Goal: Communication & Community: Answer question/provide support

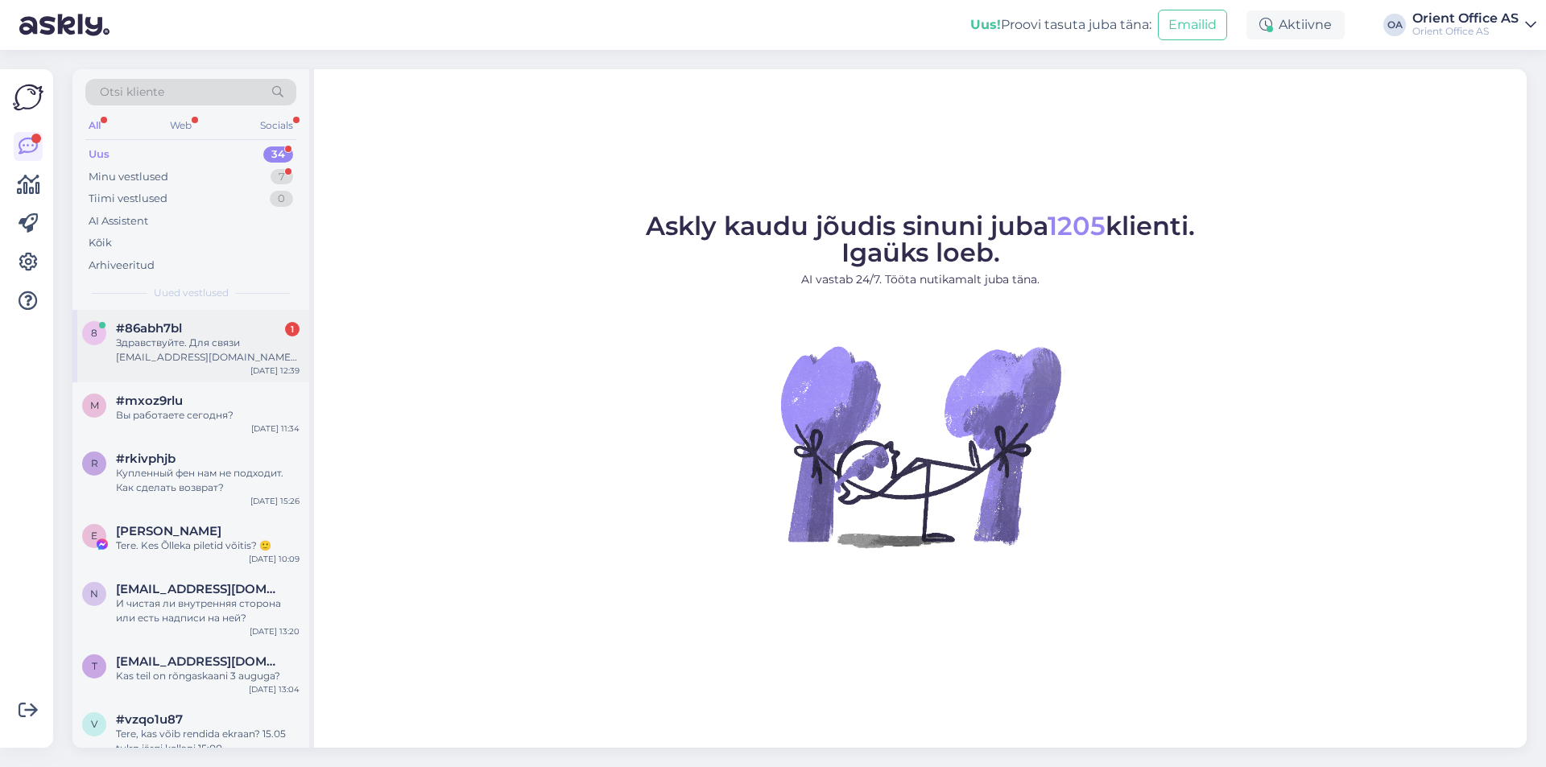
click at [200, 358] on div "Здравствуйте. Для связи [EMAIL_ADDRESS][DOMAIN_NAME] Покупал у Вас отпариватель…" at bounding box center [208, 350] width 184 height 29
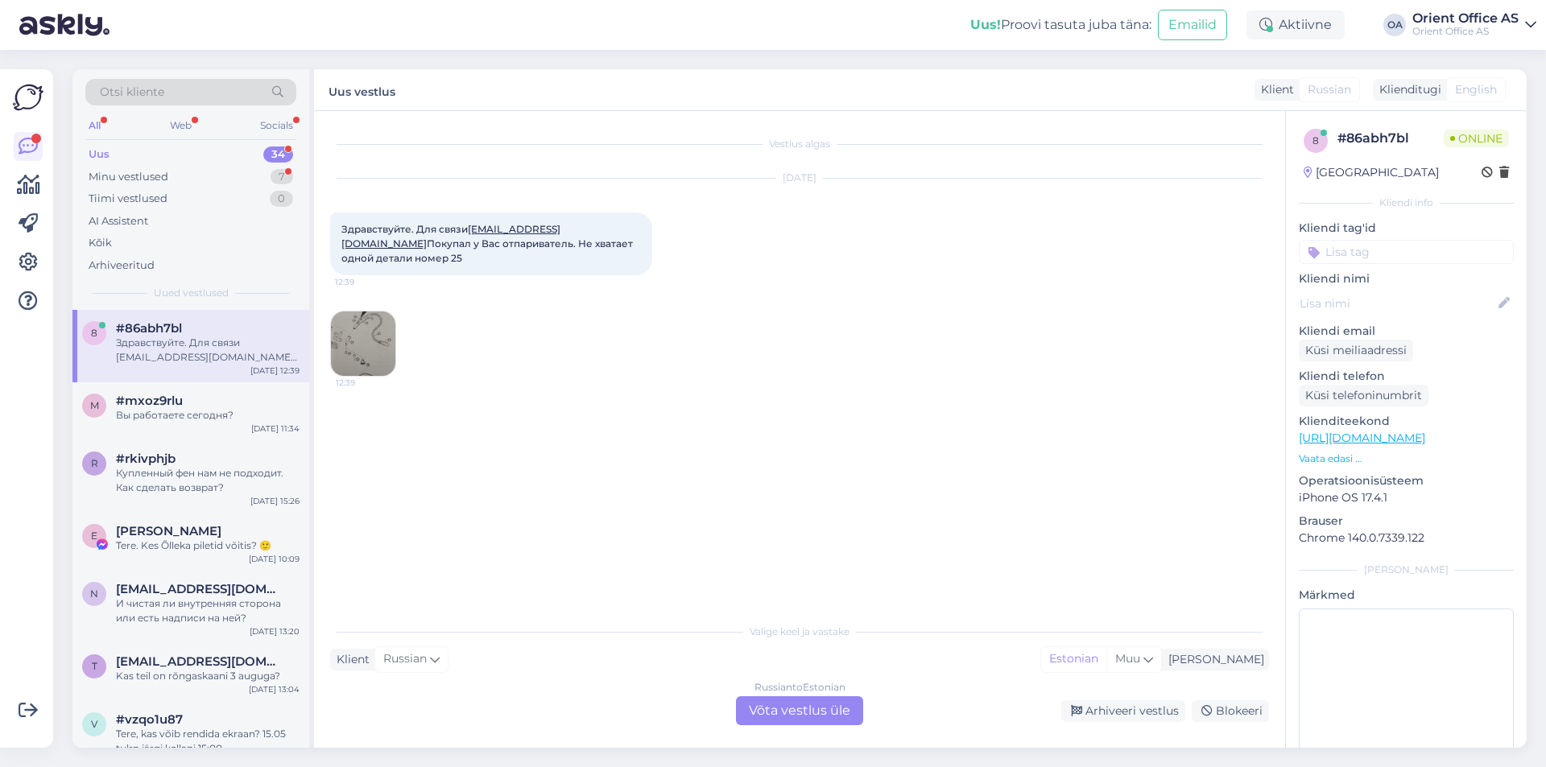
click at [761, 691] on div "Russian to Estonian" at bounding box center [799, 687] width 91 height 14
click at [762, 703] on div "Russian to Estonian Võta vestlus üle" at bounding box center [799, 710] width 127 height 29
click at [762, 704] on div "Russian to Estonian Võta vestlus üle" at bounding box center [799, 710] width 127 height 29
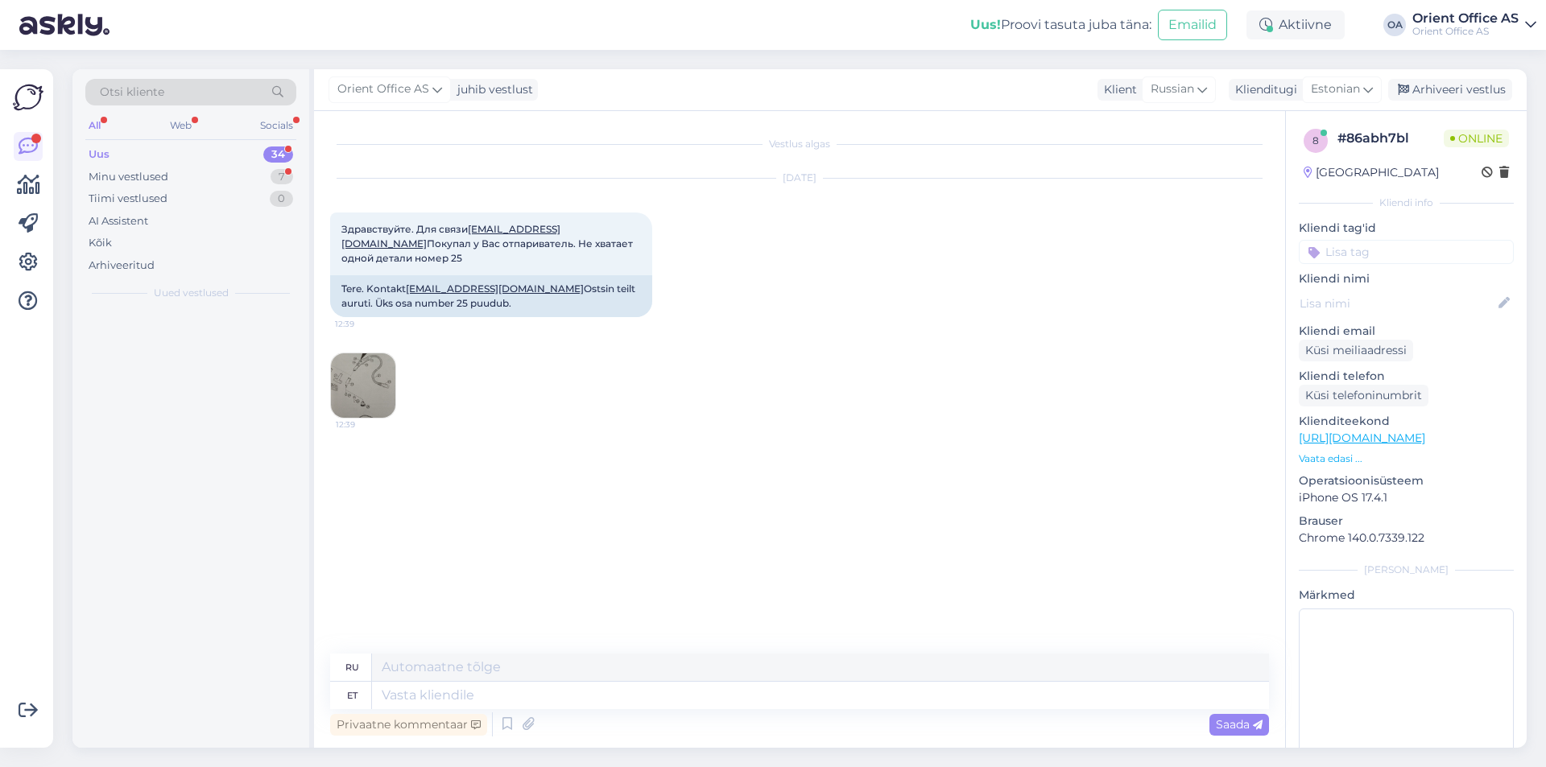
click at [762, 704] on textarea at bounding box center [820, 695] width 897 height 27
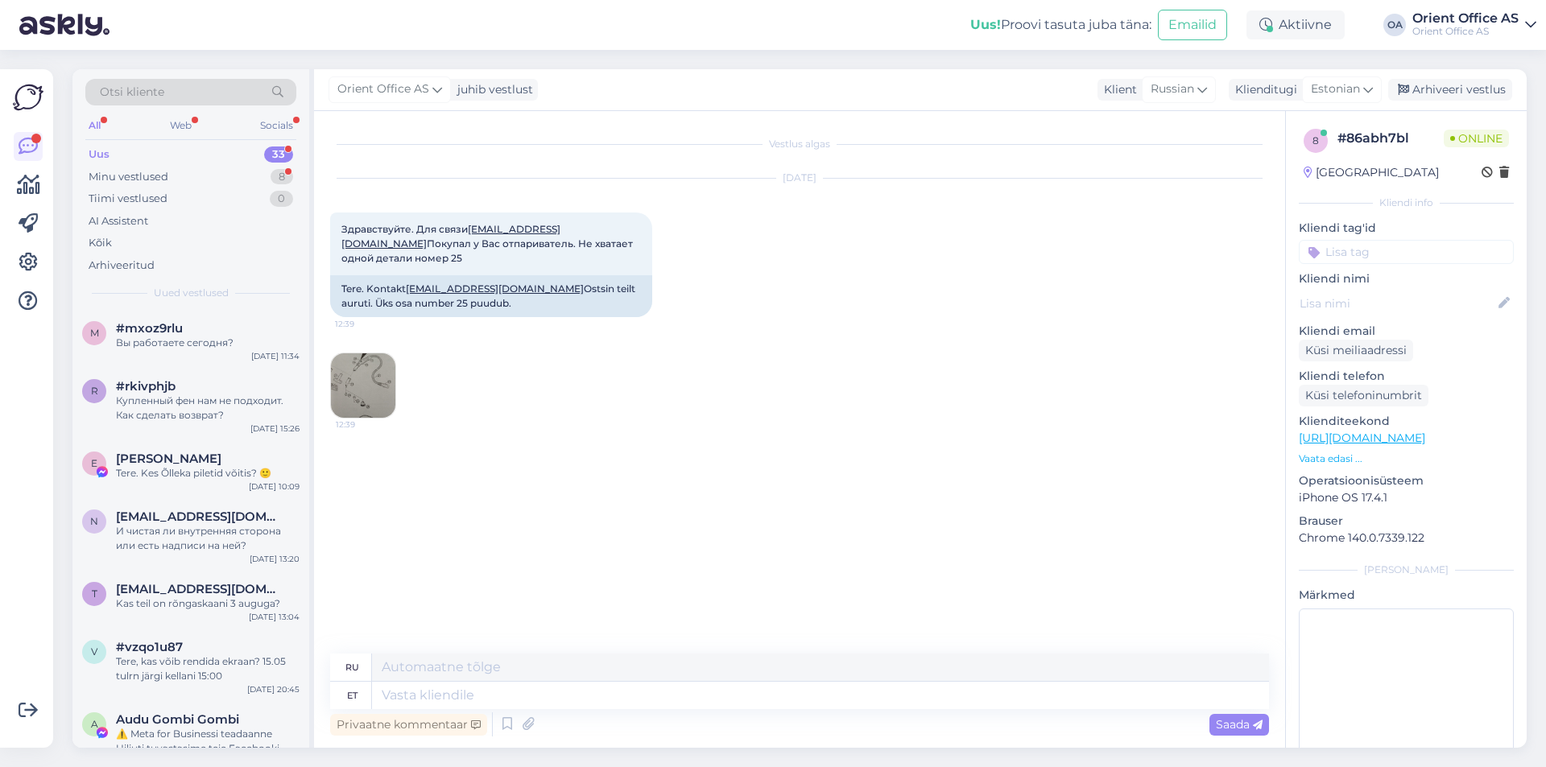
click at [760, 701] on textarea at bounding box center [820, 695] width 897 height 27
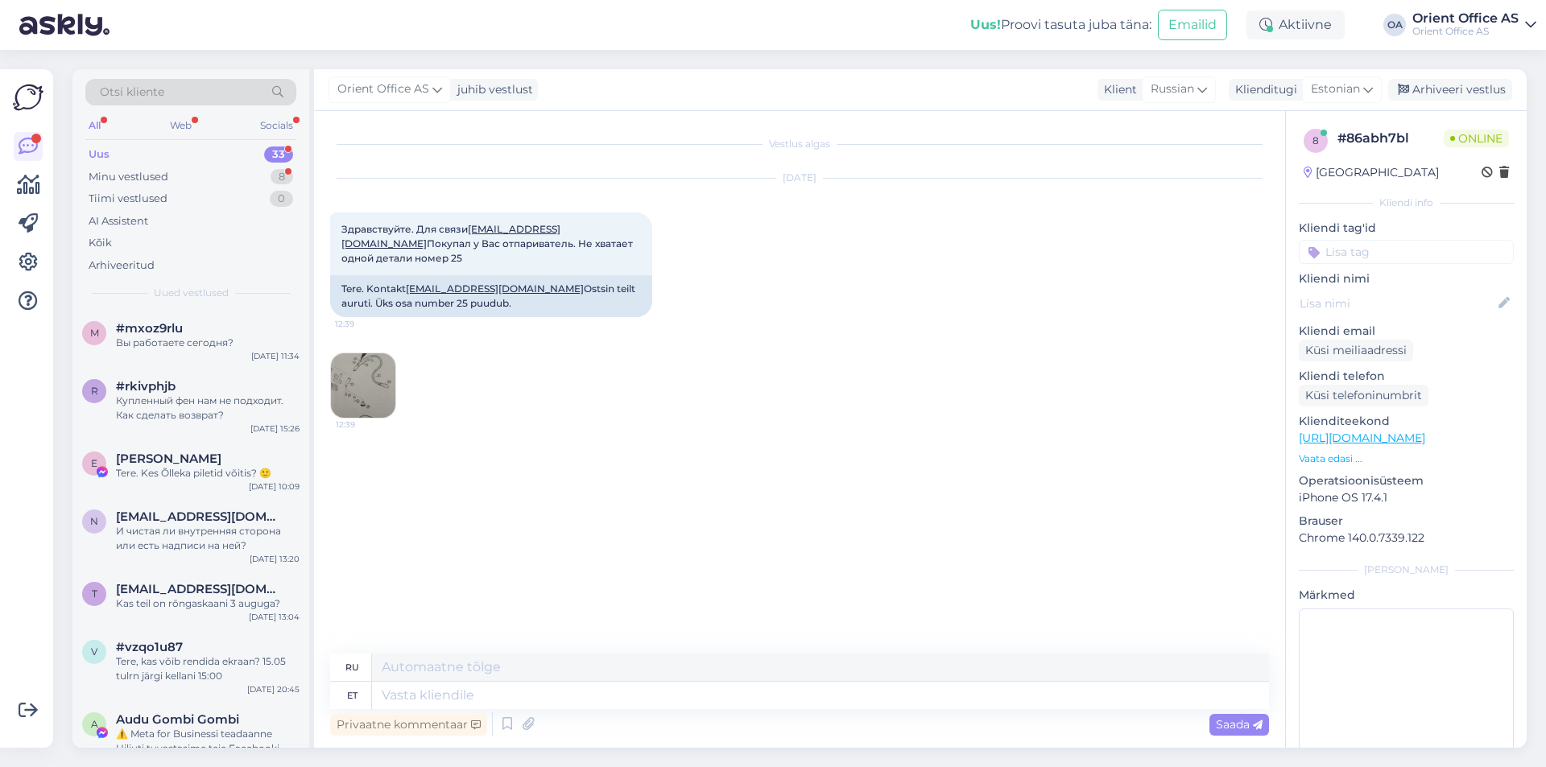
click at [760, 701] on textarea at bounding box center [820, 695] width 897 height 27
type textarea "Tere!"
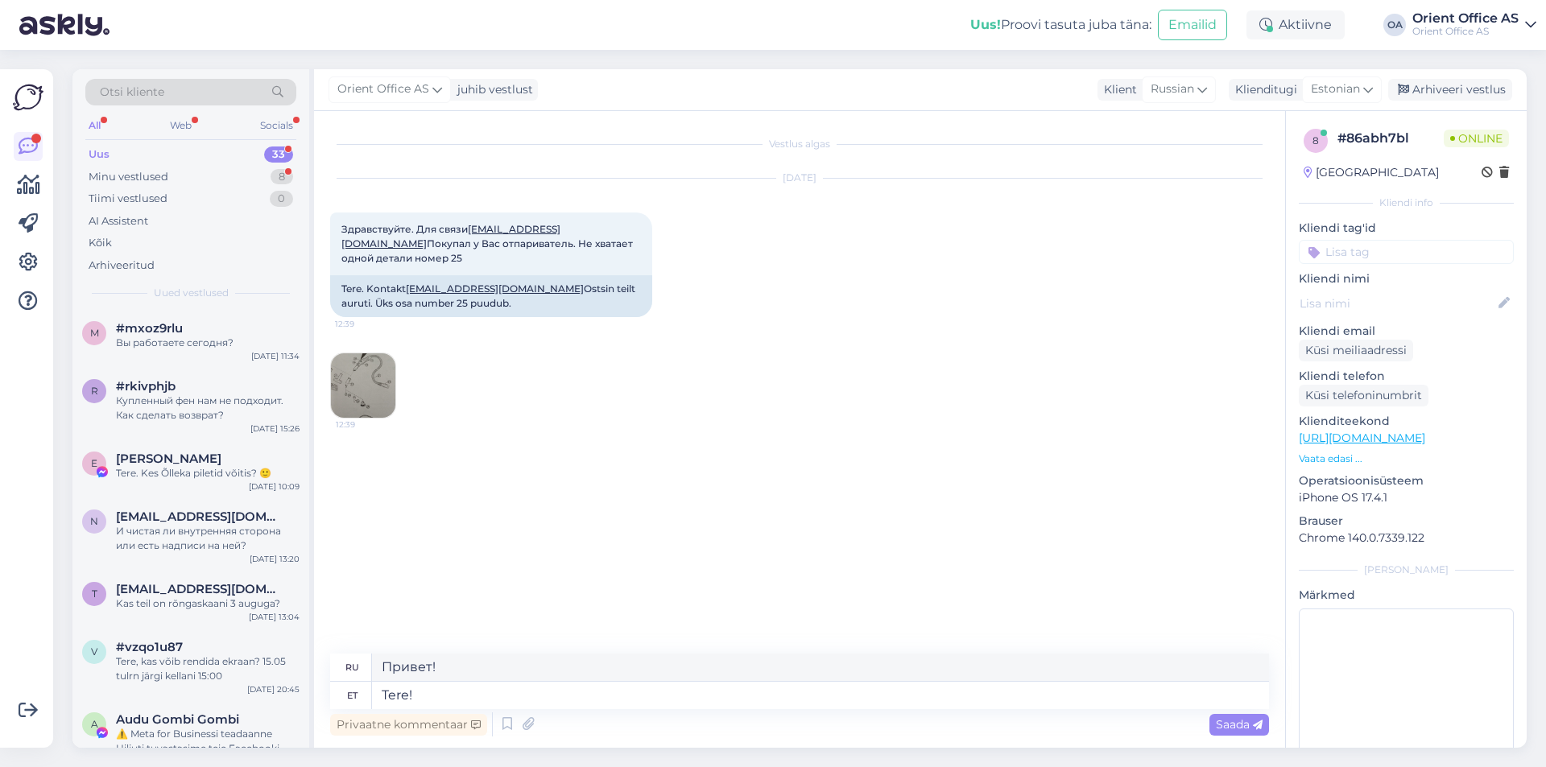
type textarea "Привет!"
type textarea "Palun s"
type textarea "Пожалуйста"
type textarea "Palun saatke e"
type textarea "Пожалуйста, отправьте"
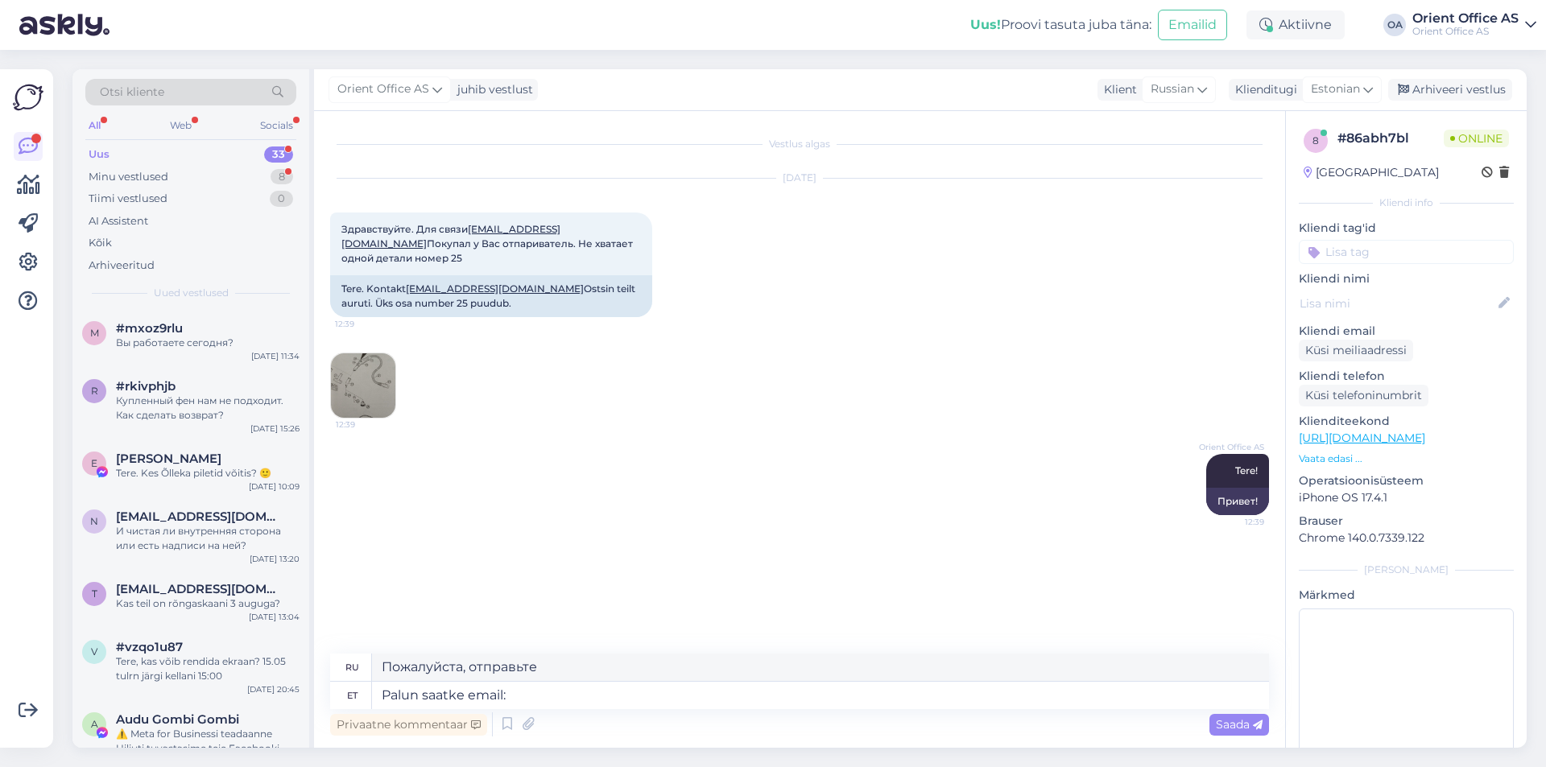
type textarea "Palun saatke email: i"
type textarea "Пожалуйста, отправьте электронное письмо:"
type textarea "Palun saatke email: [EMAIL_ADDRESS][DOMAIN_NAME]"
type textarea "Пожалуйста, отправьте электронное письмо: [EMAIL_ADDRESS][DOMAIN_NAME]"
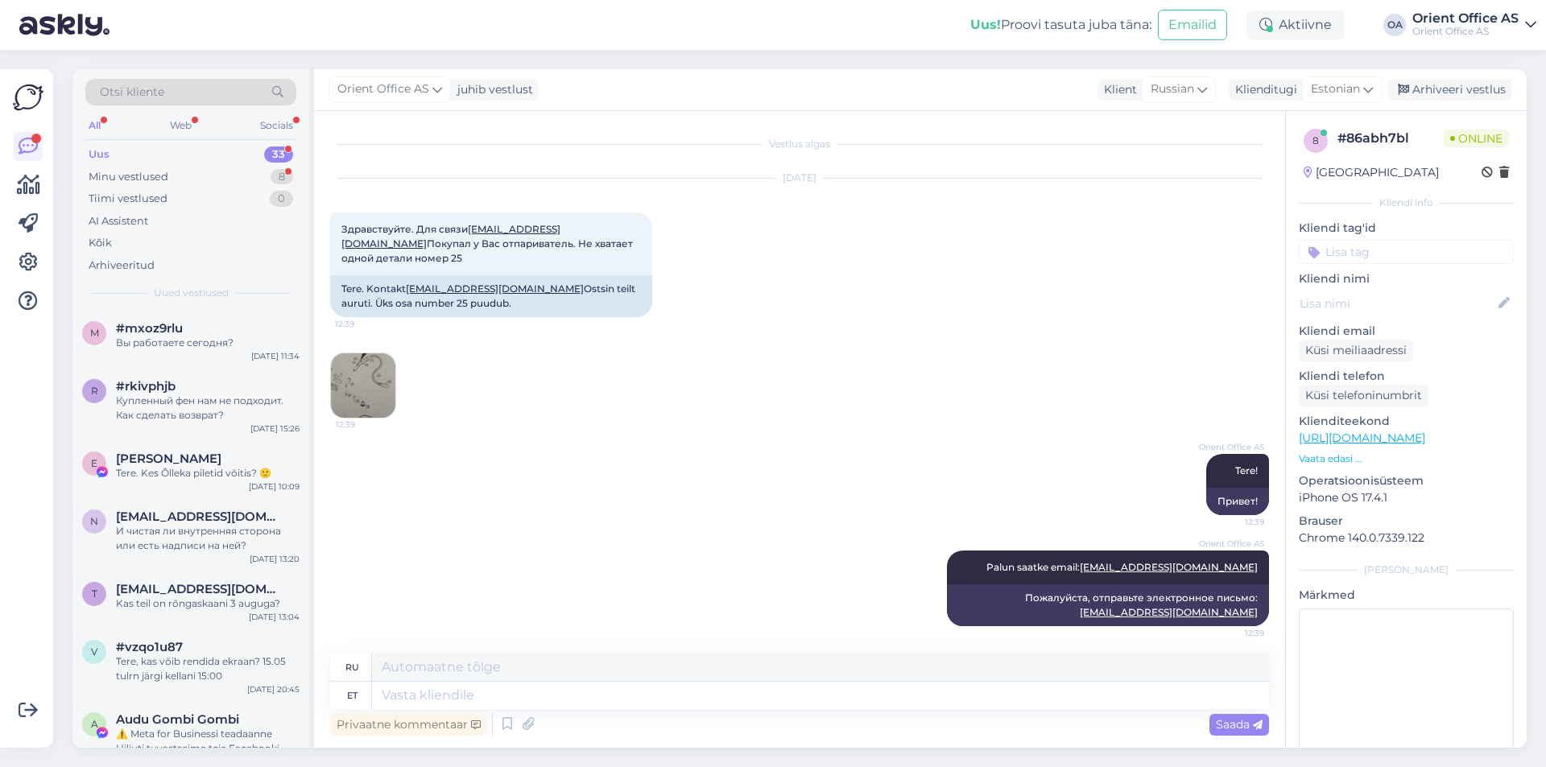
click at [390, 357] on img at bounding box center [363, 385] width 64 height 64
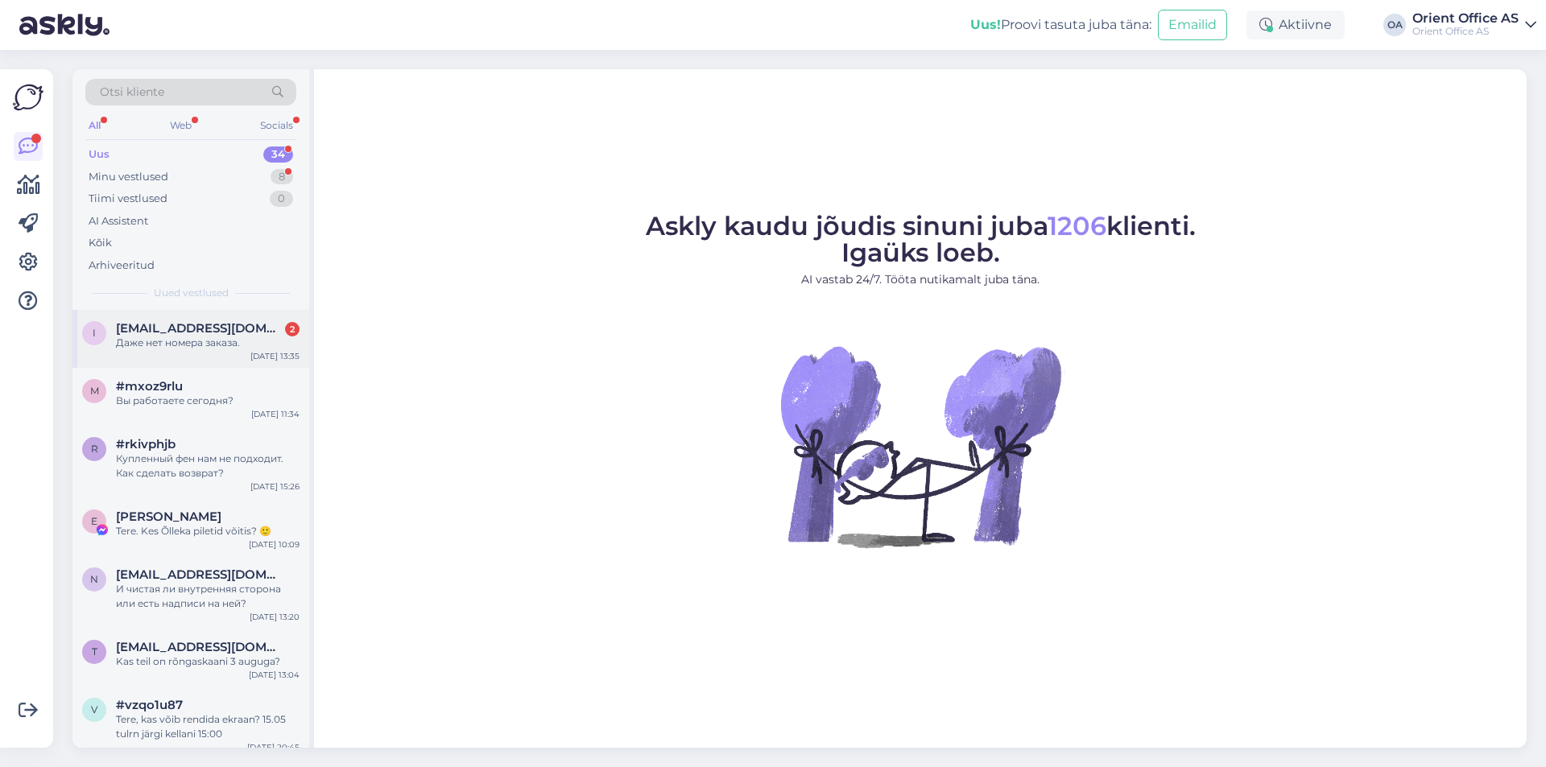
click at [232, 328] on div "[EMAIL_ADDRESS][DOMAIN_NAME] 2" at bounding box center [208, 328] width 184 height 14
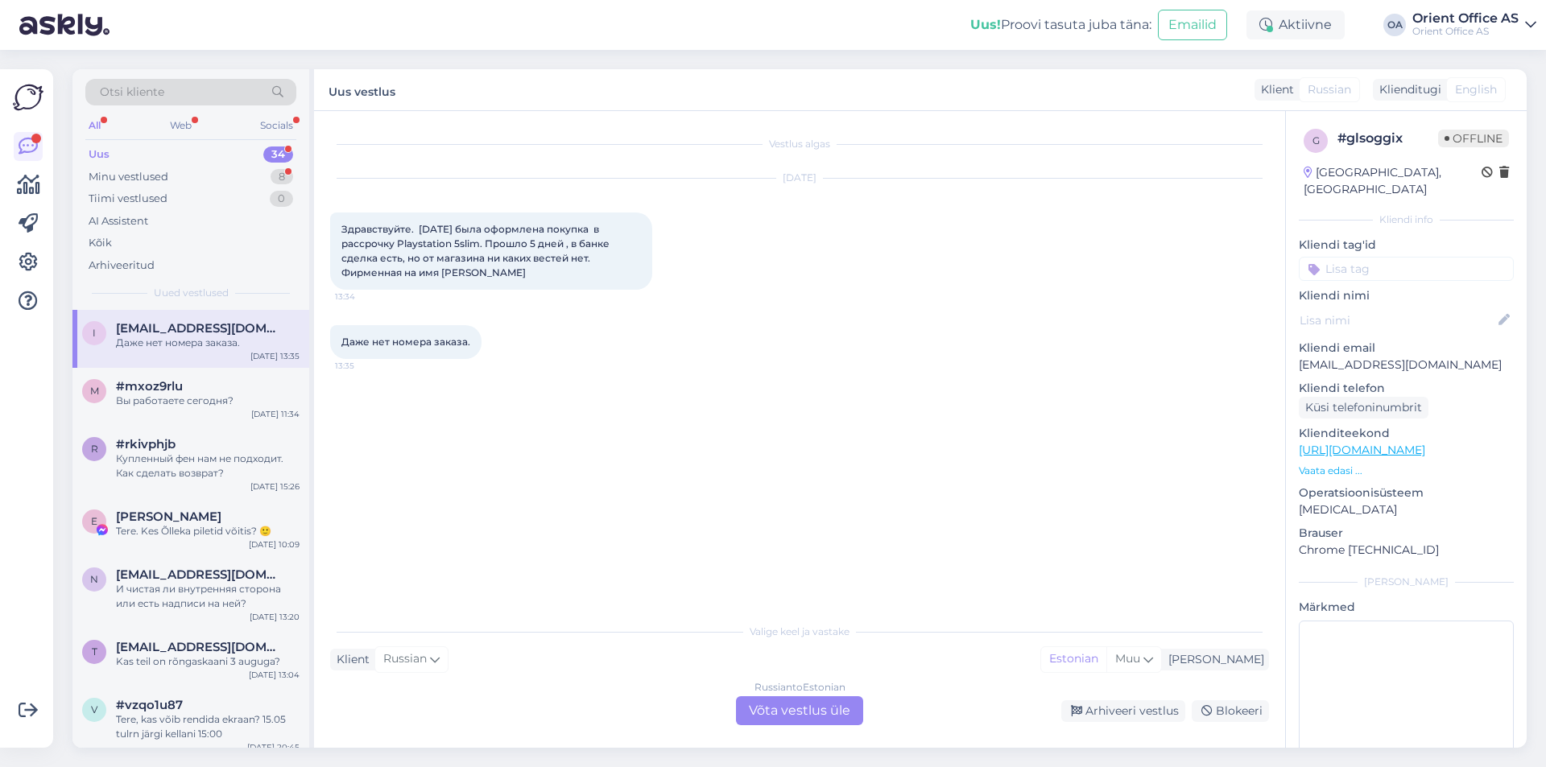
drag, startPoint x: 828, startPoint y: 731, endPoint x: 824, endPoint y: 724, distance: 8.3
click at [826, 728] on div "Vestlus algas Sep 17 2025 Здравствуйте. 12.09.25 была оформлена покупка в расср…" at bounding box center [799, 429] width 971 height 637
click at [824, 722] on div "Russian to Estonian Võta vestlus üle" at bounding box center [799, 710] width 127 height 29
click at [822, 720] on div "Russian to Estonian Võta vestlus üle" at bounding box center [799, 710] width 127 height 29
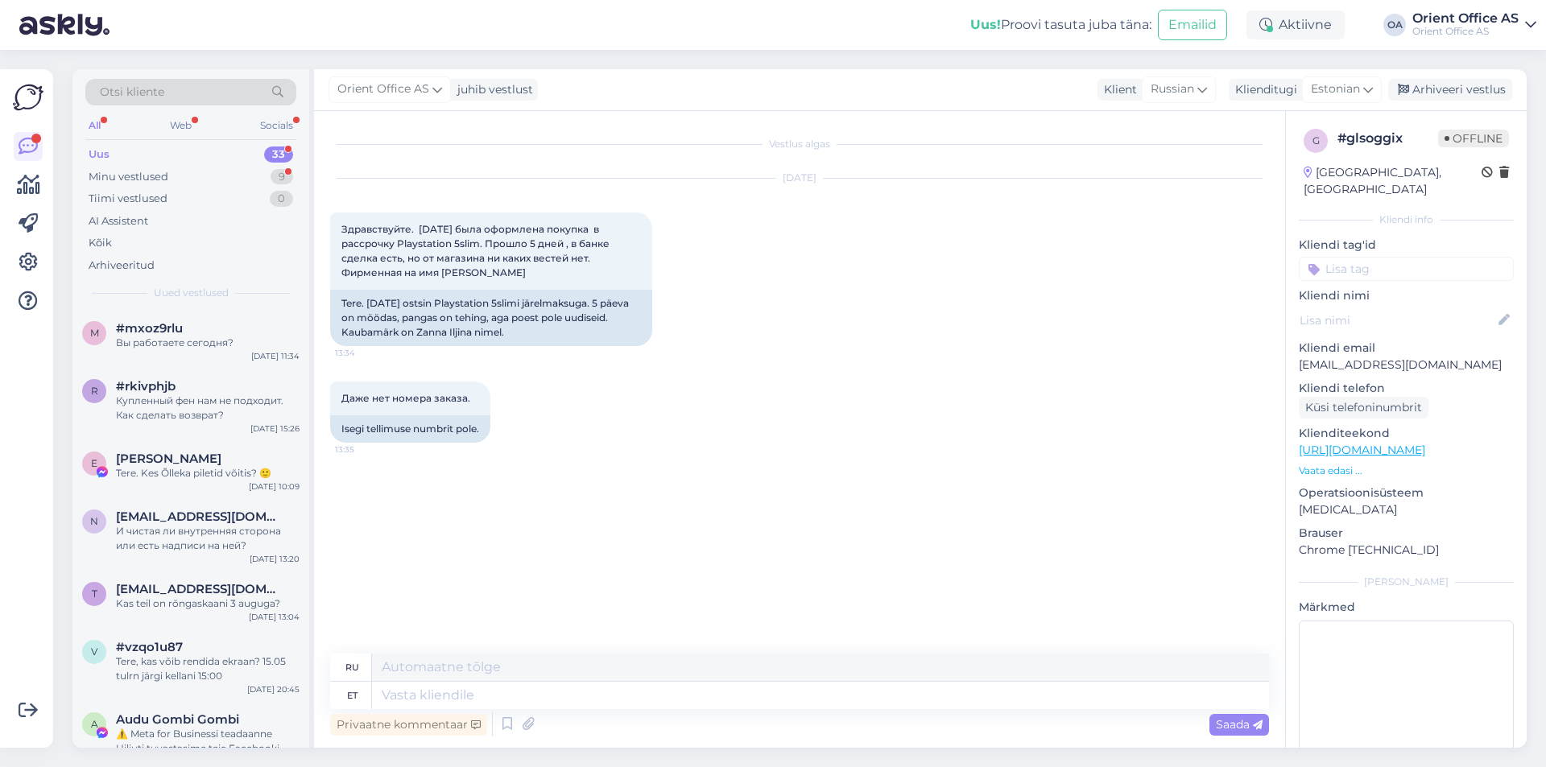
click at [816, 712] on div "Privaatne kommentaar Saada" at bounding box center [799, 724] width 939 height 31
click at [815, 710] on div "Privaatne kommentaar Saada" at bounding box center [799, 724] width 939 height 31
click at [815, 709] on div "Privaatne kommentaar Saada" at bounding box center [799, 724] width 939 height 31
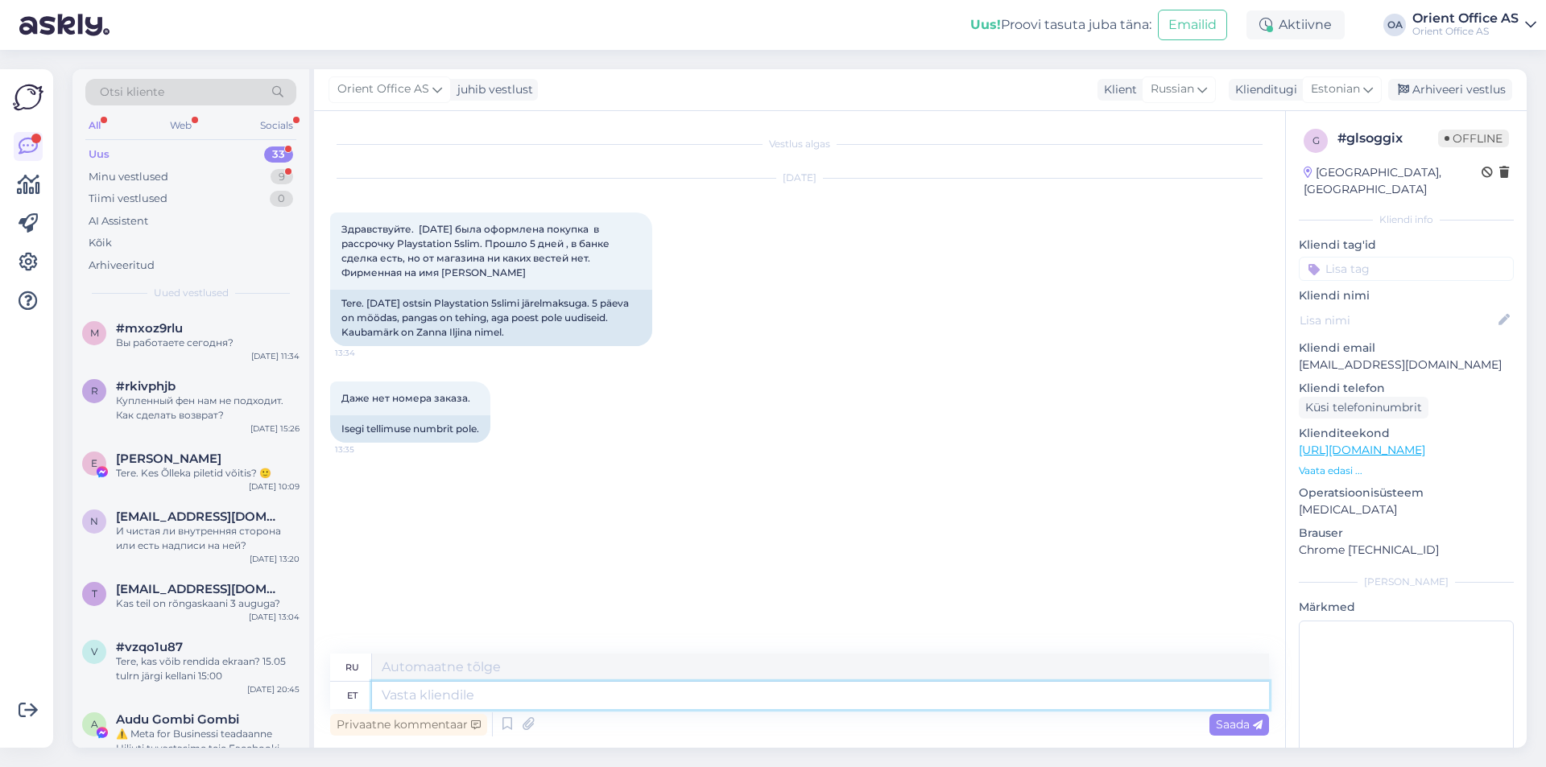
click at [814, 705] on textarea at bounding box center [820, 695] width 897 height 27
type textarea "Tere!"
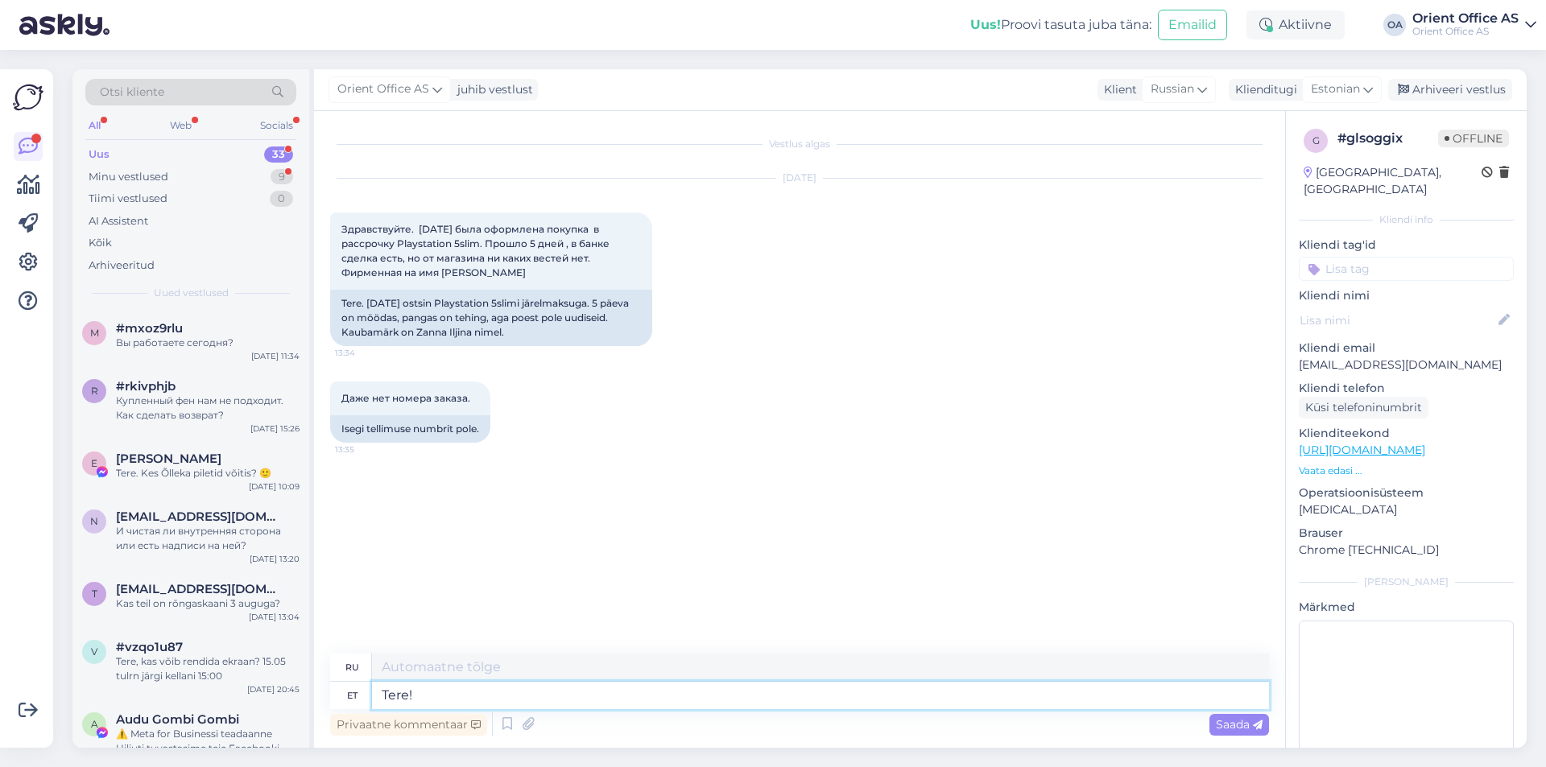
type textarea "Привет!"
drag, startPoint x: 514, startPoint y: 275, endPoint x: 335, endPoint y: 315, distance: 184.0
click at [444, 273] on div "Здравствуйте. 12.09.25 была оформлена покупка в рассрочку Playstation 5slim. Пр…" at bounding box center [491, 251] width 322 height 77
copy span "Zanna Iljina"
click at [486, 687] on textarea at bounding box center [820, 695] width 897 height 27
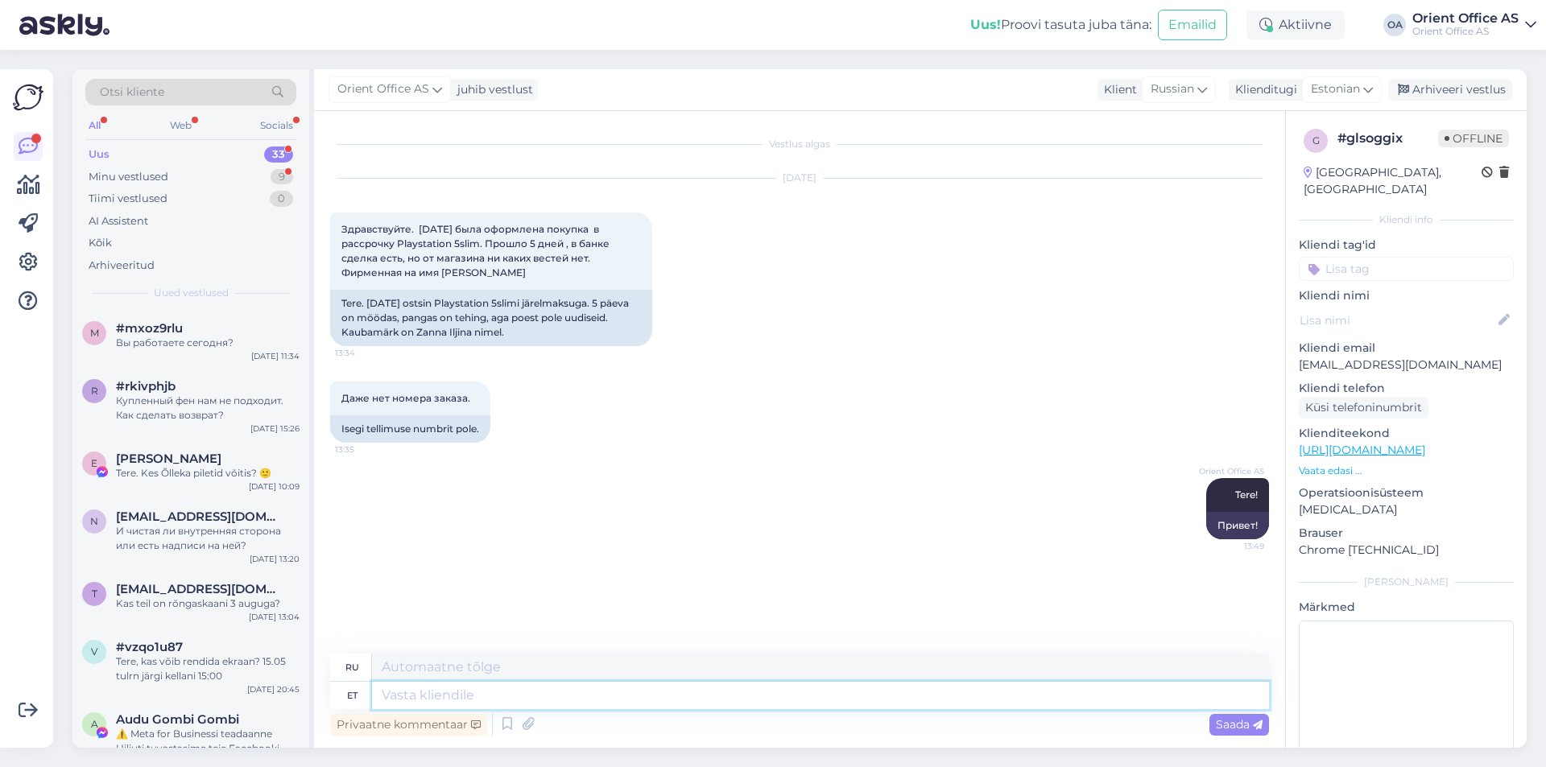
type textarea "Õ"
type textarea "Üks hetk"
type textarea "Один"
type textarea "Üks hetk"
type textarea "Один момент"
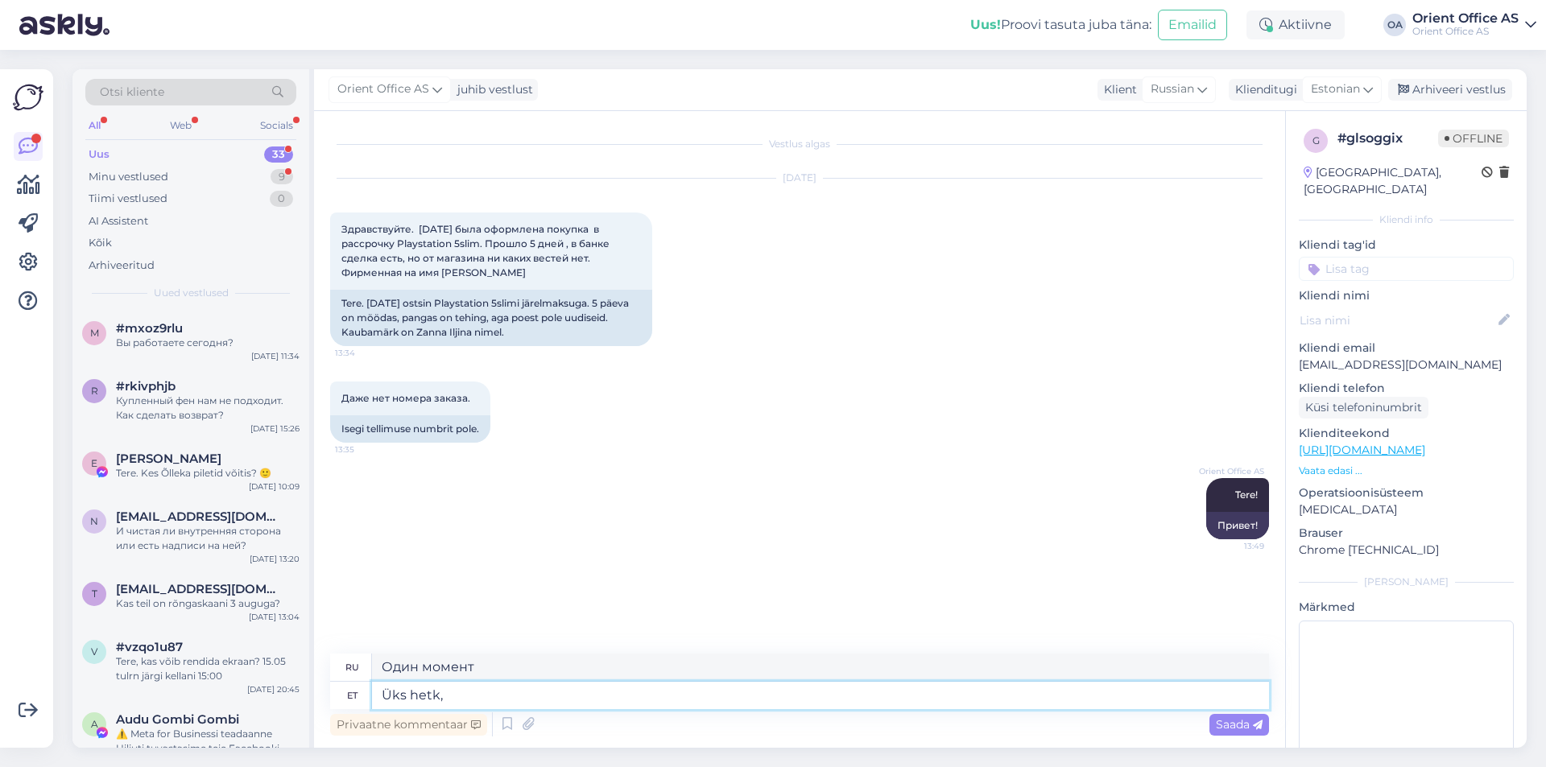
type textarea "Üks hetk,"
type textarea "Одну минуту,"
type textarea "Üks hetk, kohe va"
type textarea "Одну минуту, прямо сейчас"
type textarea "Üks hetk, kohe vaatan"
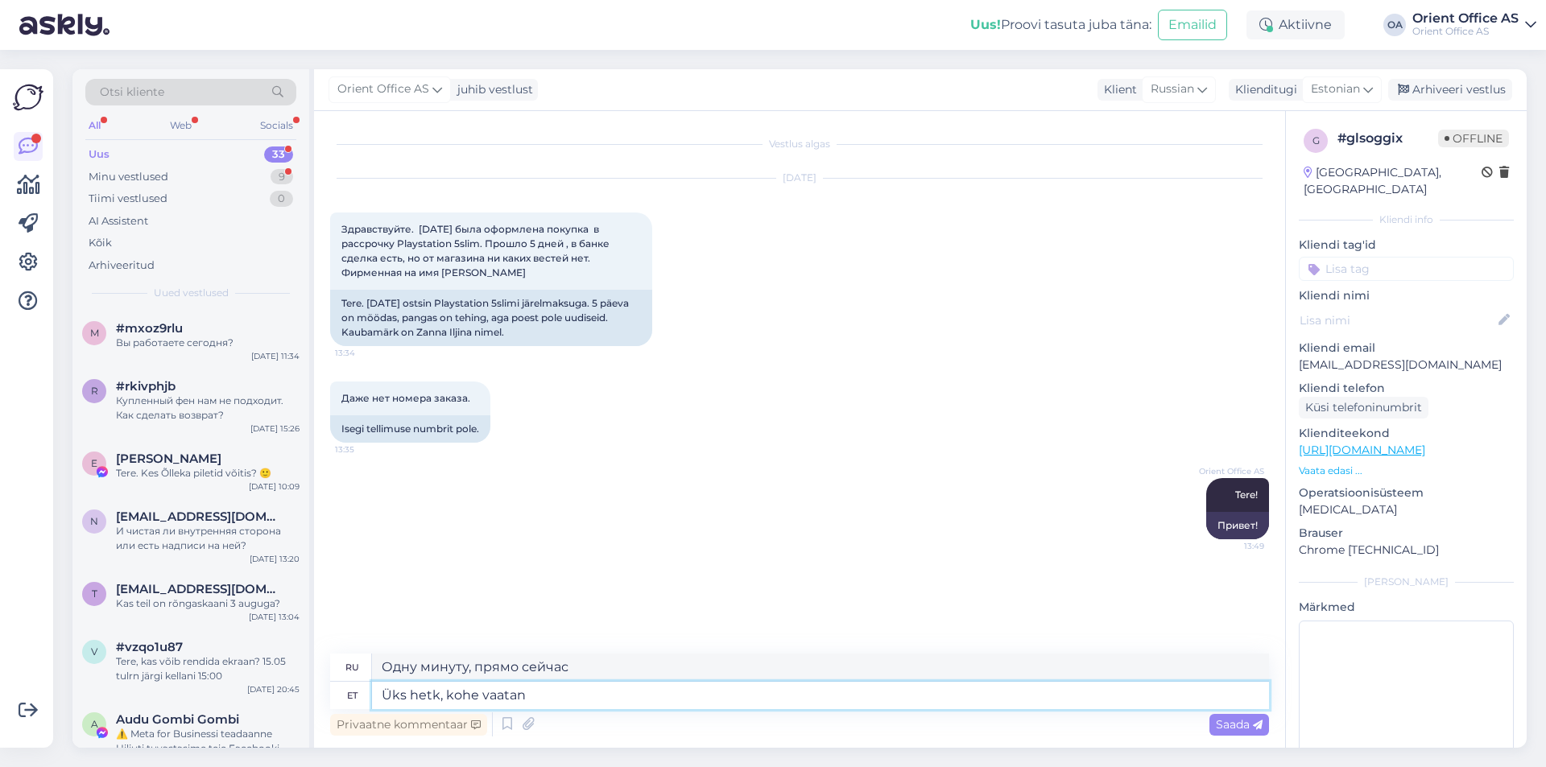
type textarea "Одну минуту, я проверю."
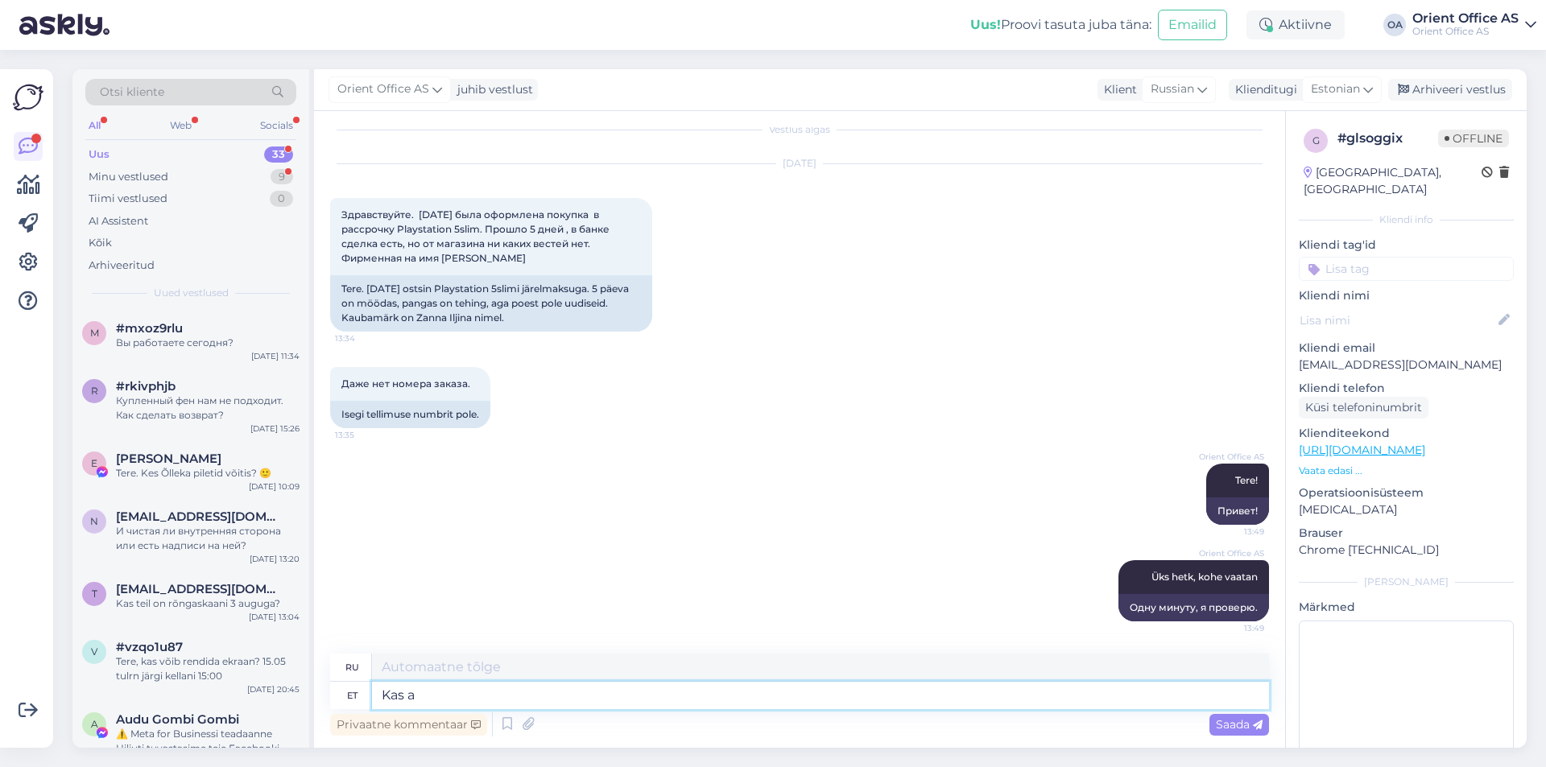
type textarea "Kas as"
type textarea "Является"
type textarea "Kas asate"
type textarea "Вы здесь?"
type textarea "Kas sa"
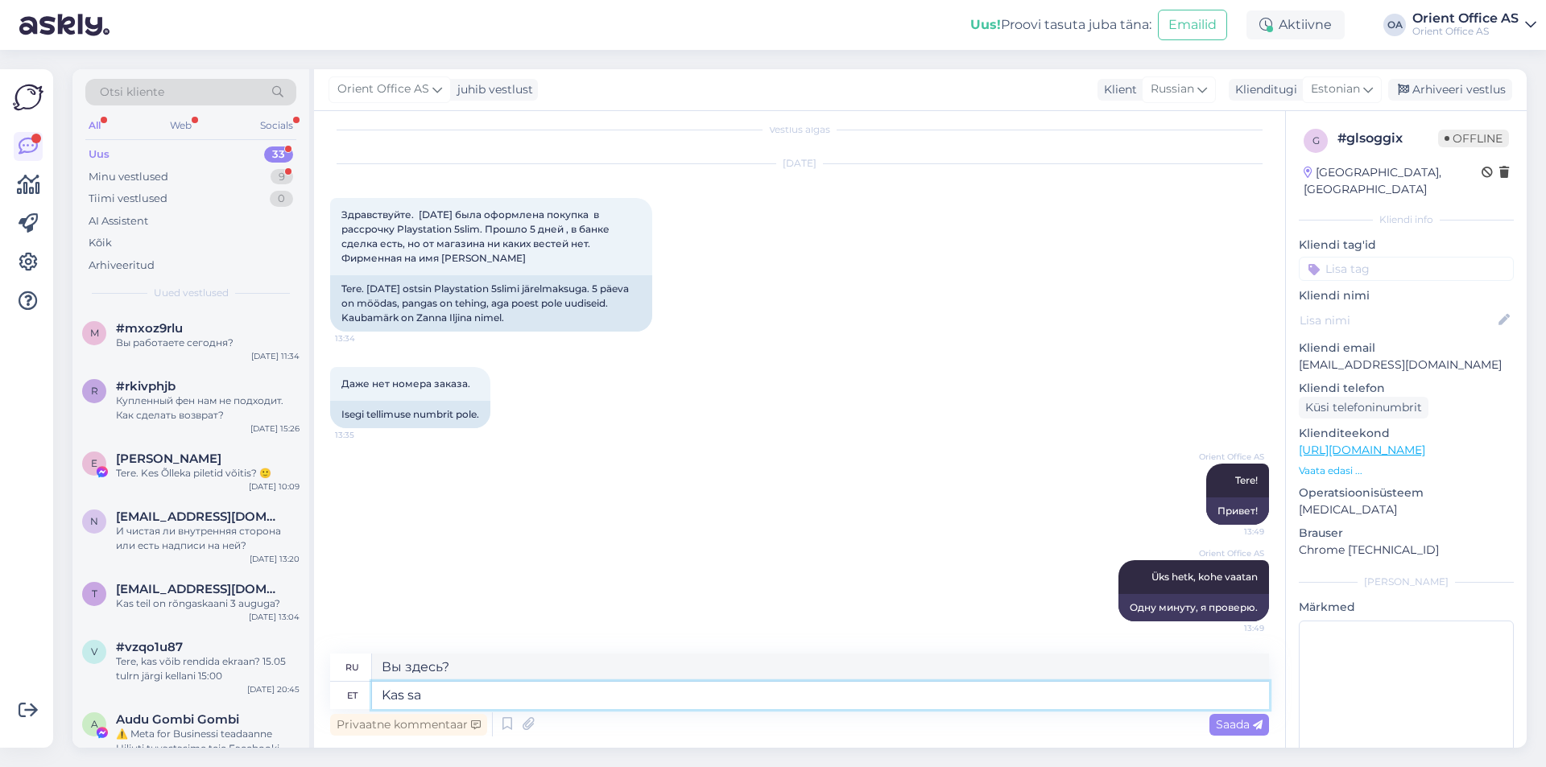
type textarea "Является"
type textarea "Kas saate p"
type textarea "Не могли бы вы"
type textarea "Kas saate palun"
type textarea "Можете ли вы, пожалуйста"
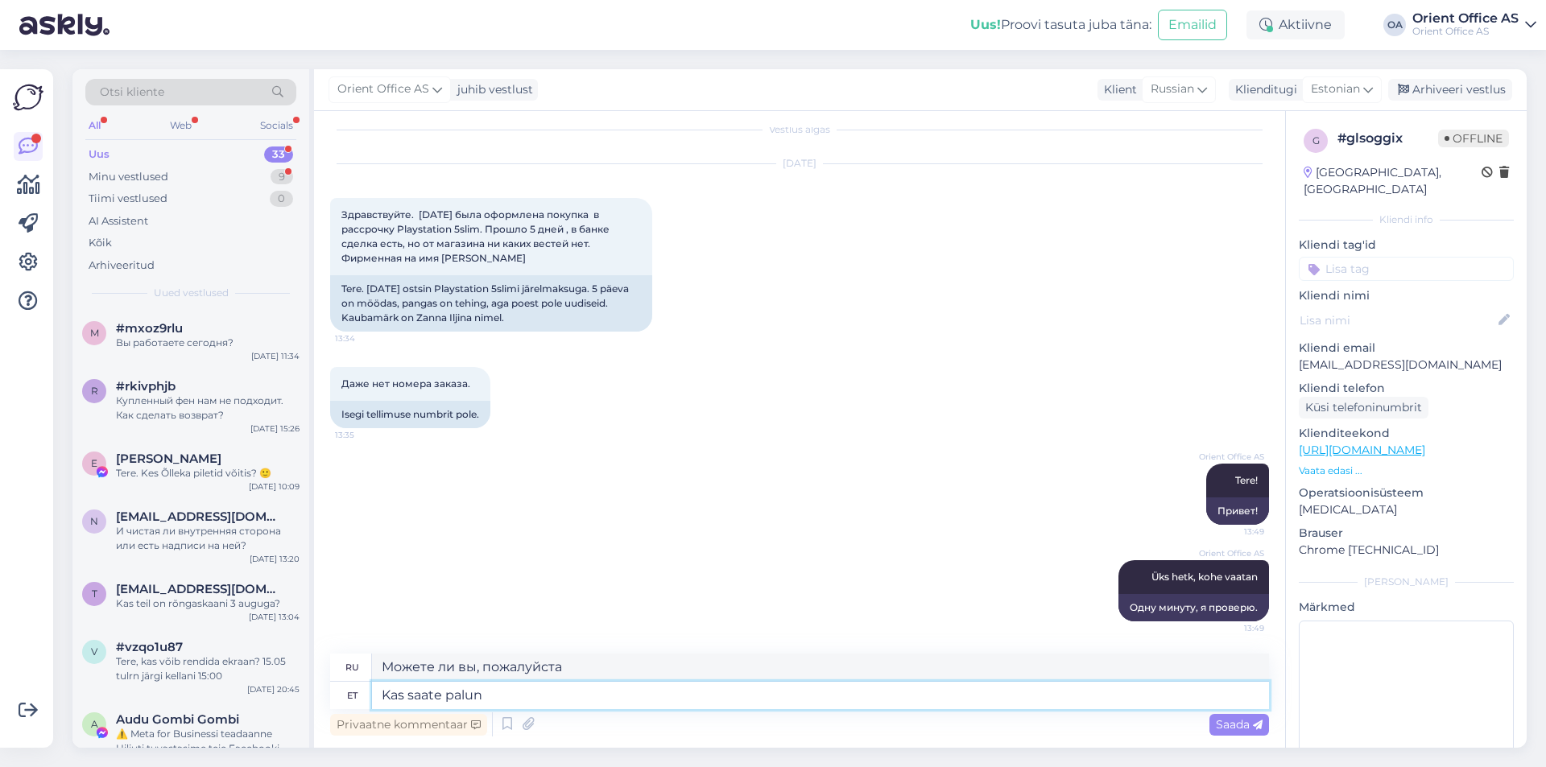
type textarea "Kas saate"
type textarea "Не могли бы вы"
click at [517, 694] on textarea at bounding box center [820, 695] width 897 height 27
type textarea "Kas s"
type textarea "Является"
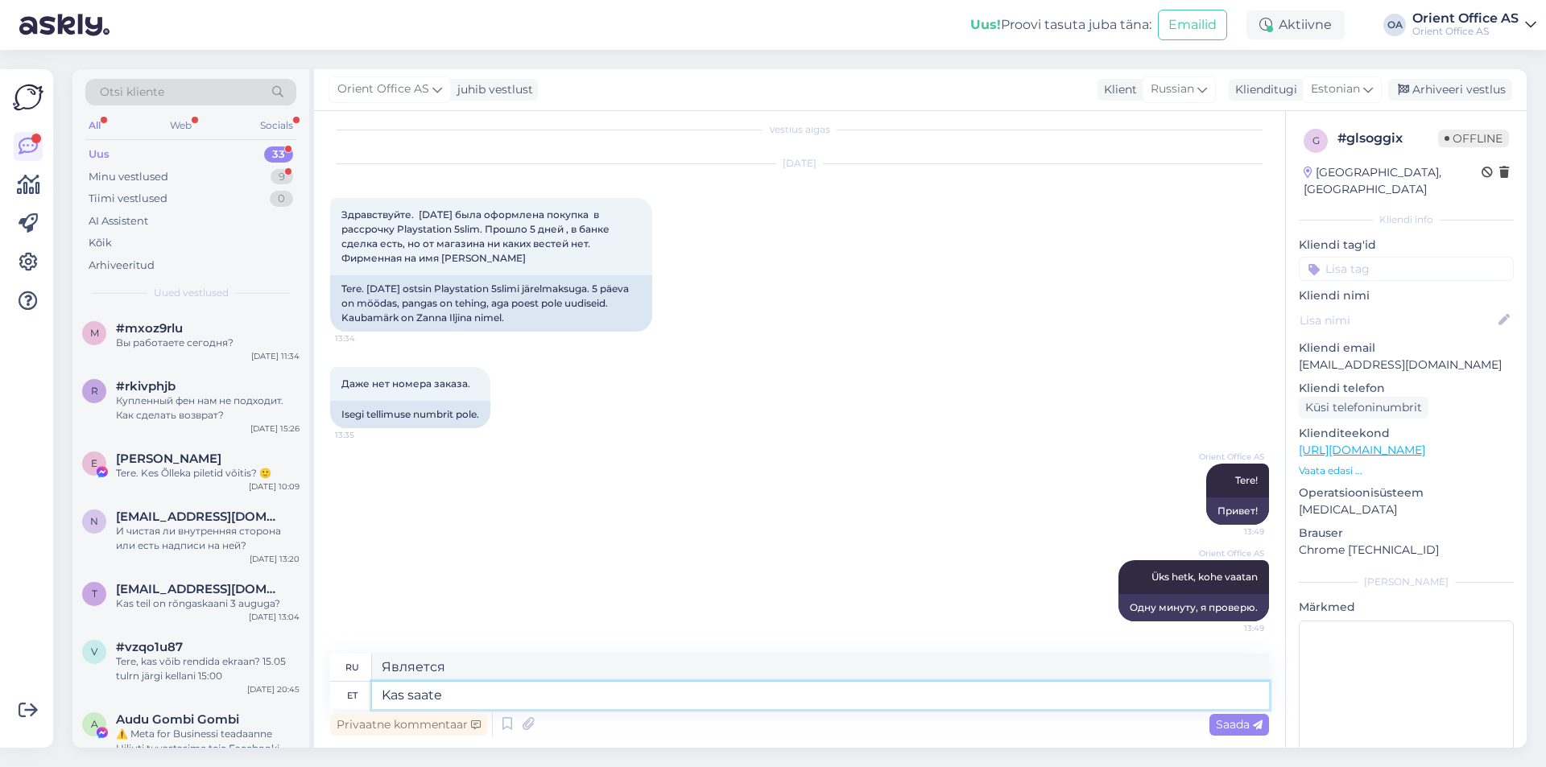
type textarea "Kas saate p"
type textarea "Не могли бы вы"
type textarea "Kas saate palun"
type textarea "Можете ли вы, пожалуйста"
type textarea "Kas saate palun ö"
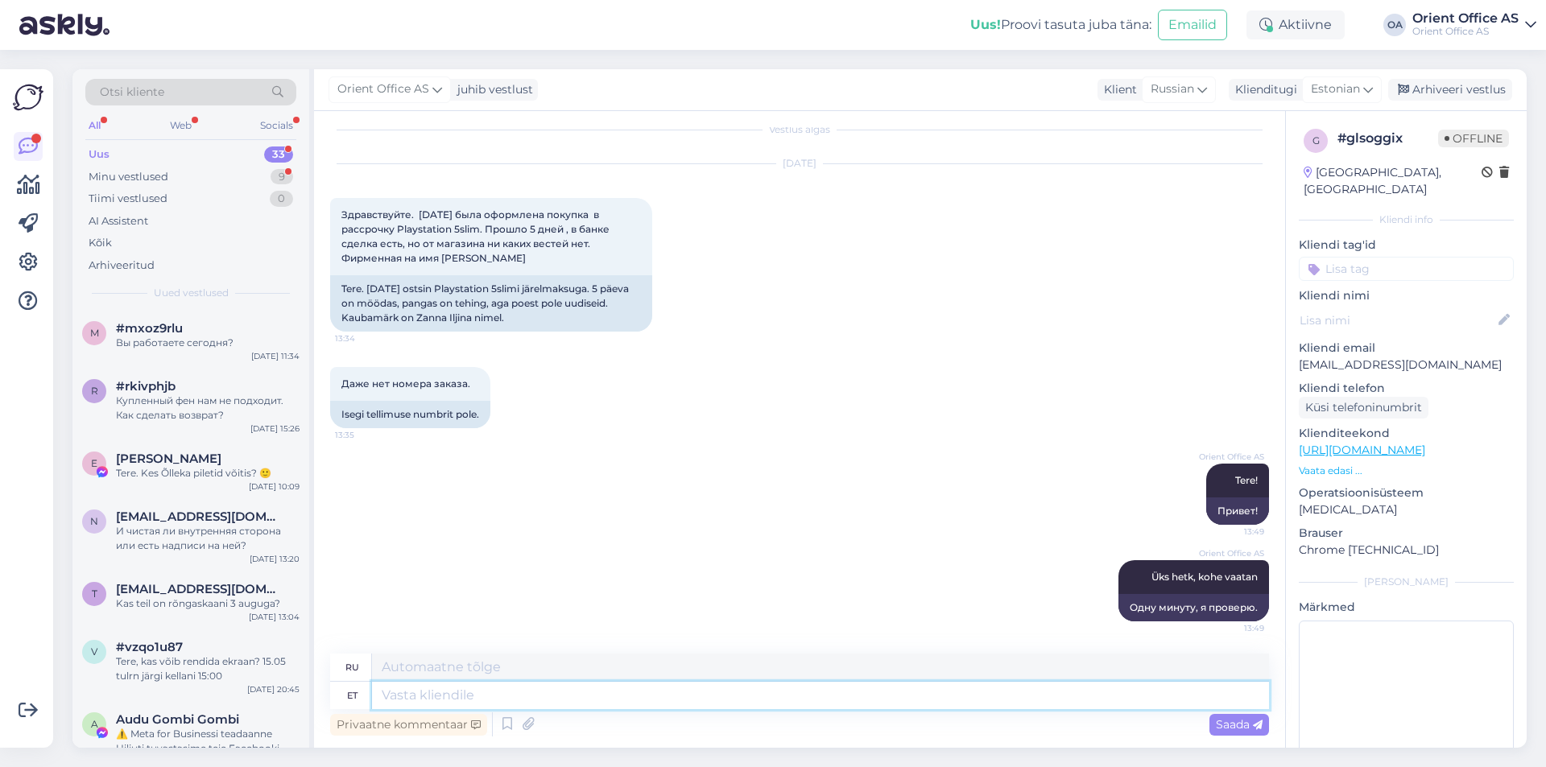
click at [493, 695] on textarea at bounding box center [820, 695] width 897 height 27
type textarea "K"
type textarea "Kas s"
type textarea "Является"
type textarea "Kas saate a"
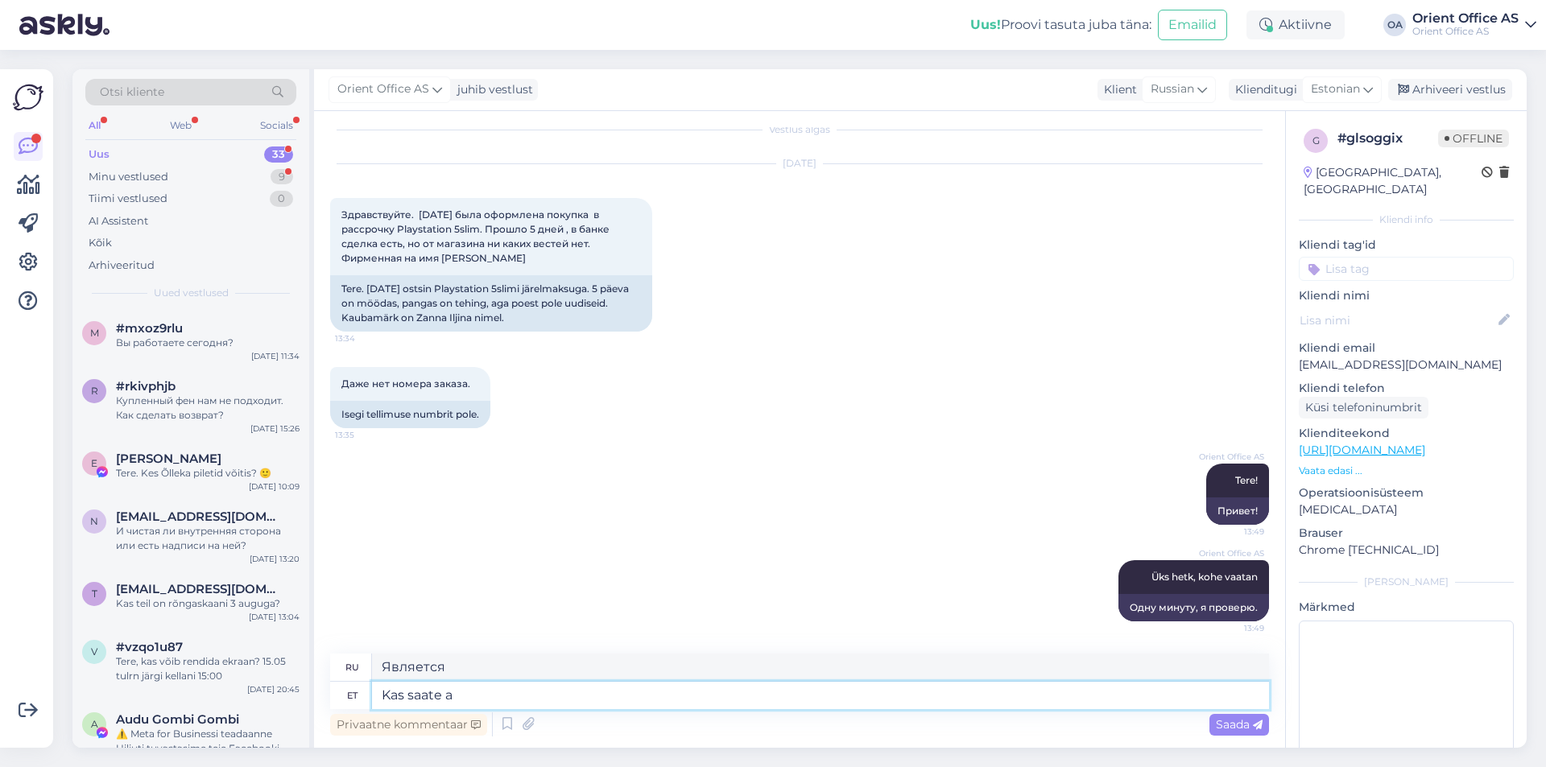
type textarea "Не могли бы вы"
type textarea "Kas saate palun pa"
type textarea "Можете ли вы, пожалуйста"
type textarea "Kas saate palun pangast ko"
type textarea "Можете ли вы получить это в банке?"
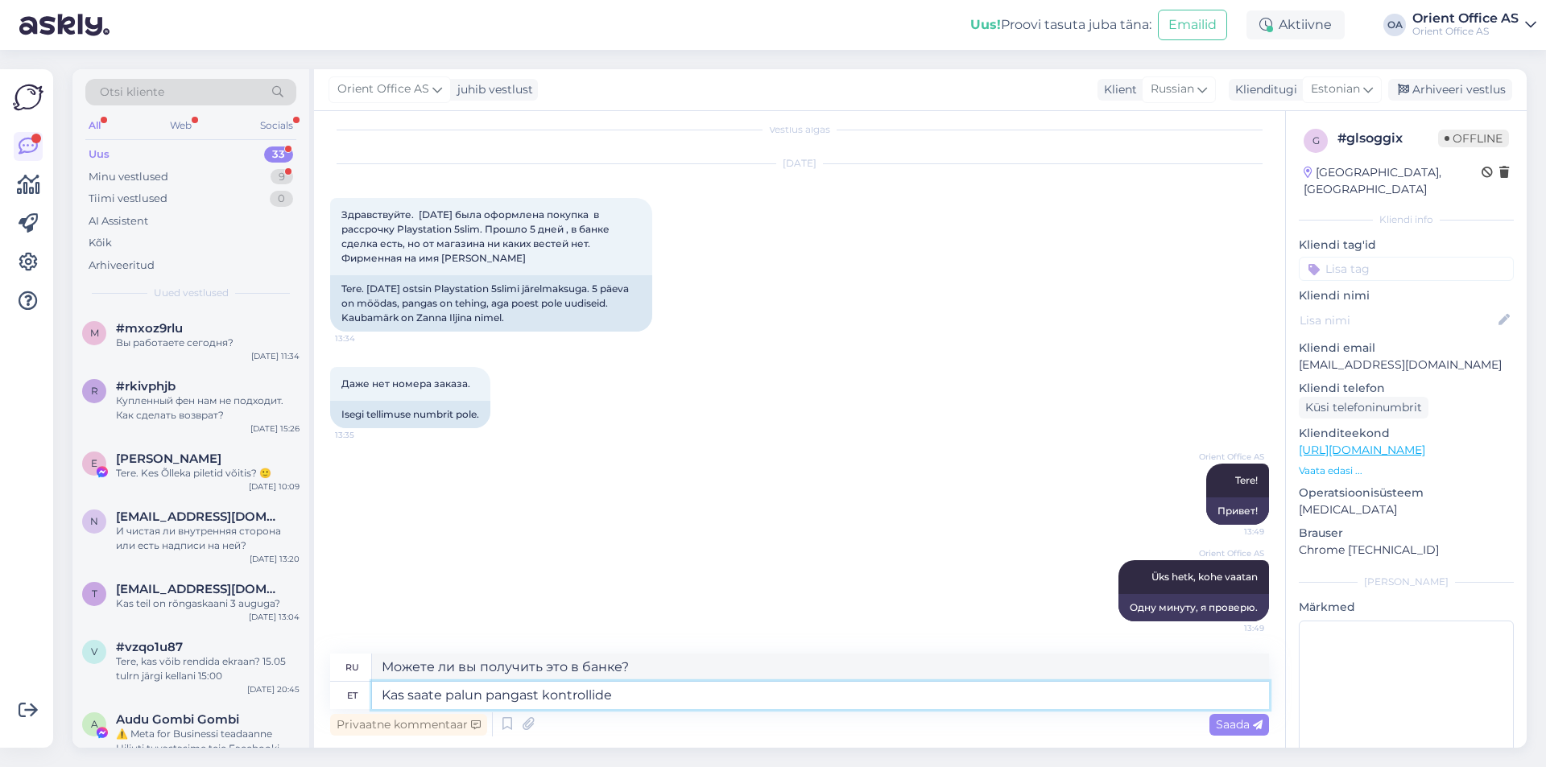
type textarea "Kas saate palun pangast kontrollide O"
type textarea "Можете ли вы получить чеки из банка?"
type textarea "Kas saate palun pangast kontrollide Order ID"
type textarea "Можете ли вы предоставить идентификатор заказа чеков из банка?"
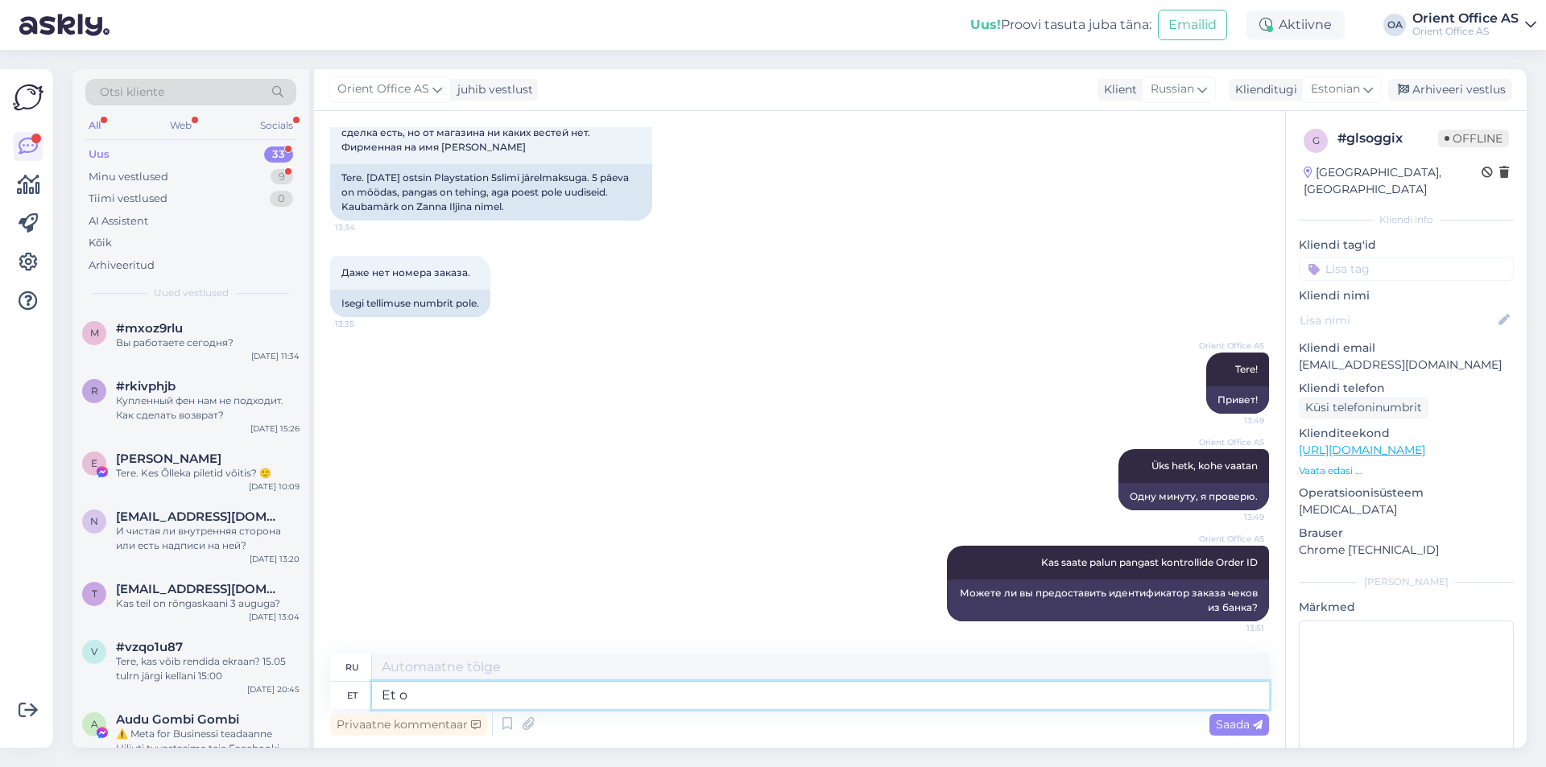
type textarea "Et ol"
type textarea "Что"
type textarea "Et oleks"
type textarea "Milline n"
type textarea "Который"
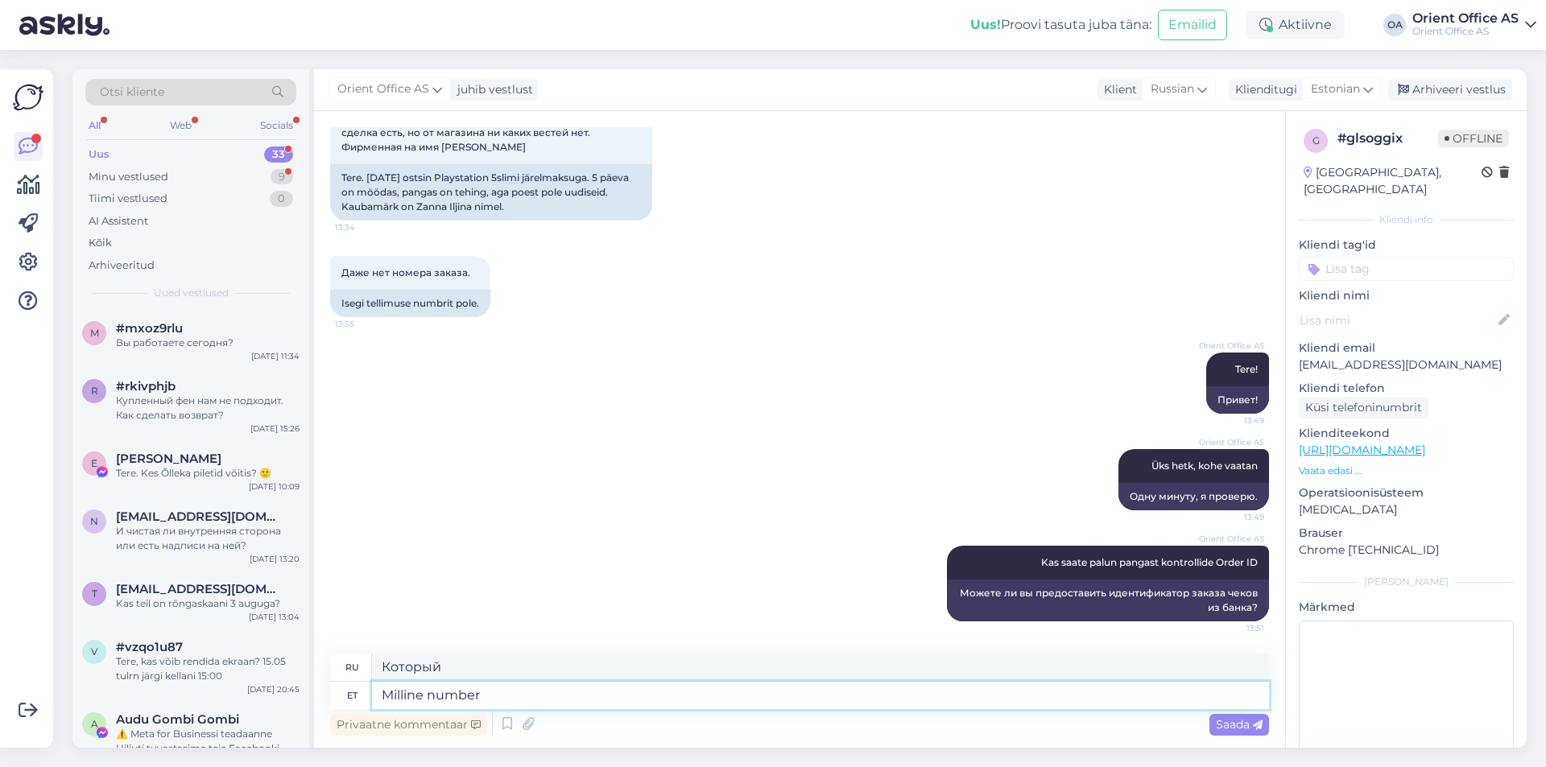
type textarea "Milline number o"
type textarea "Какой номер?"
type textarea "Milline number on ma"
type textarea "Какой это номер?"
type textarea "Milline number on makse"
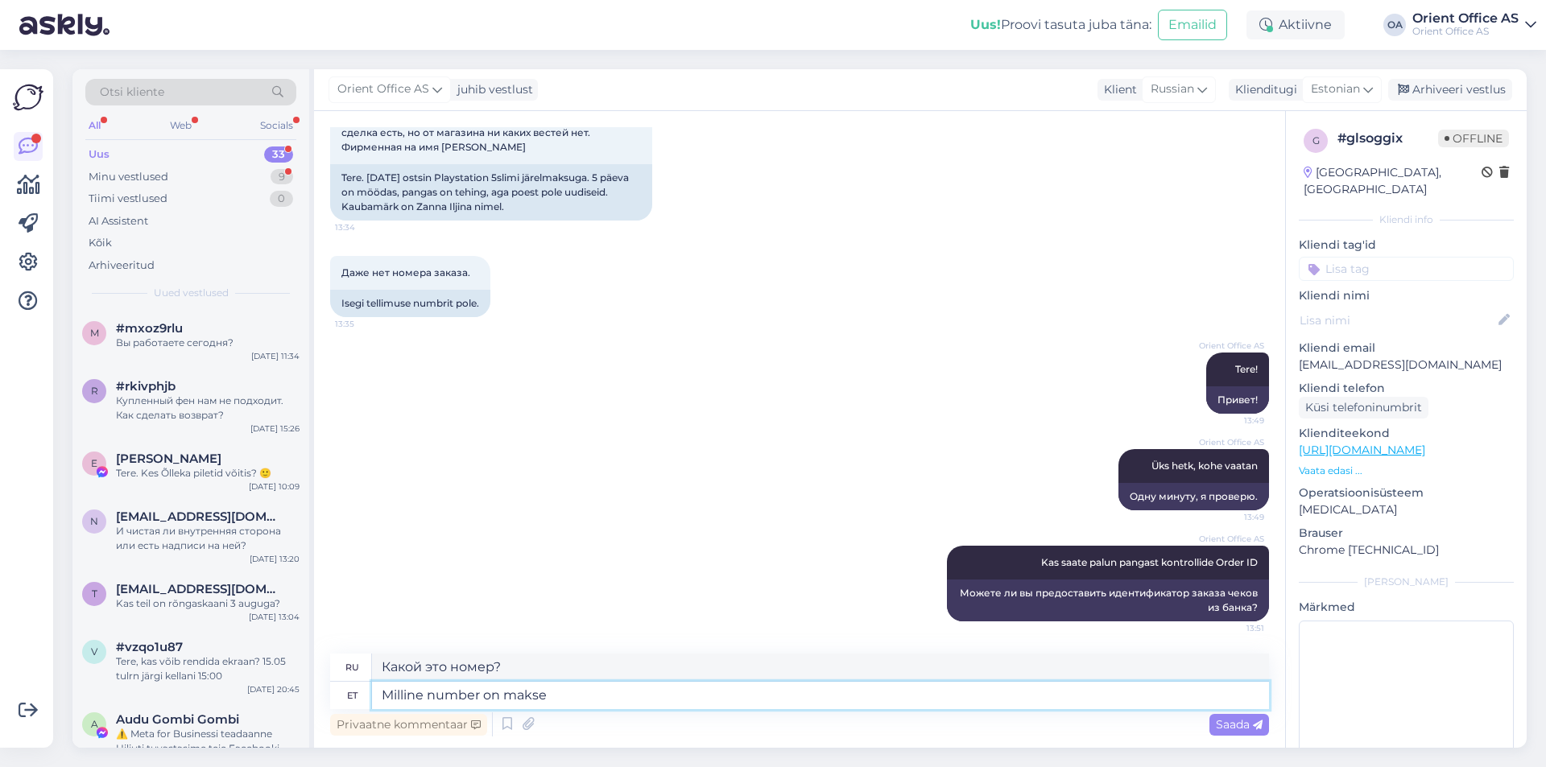
type textarea "Какой номер указан на платеже?"
type textarea "Milline number on maksel"
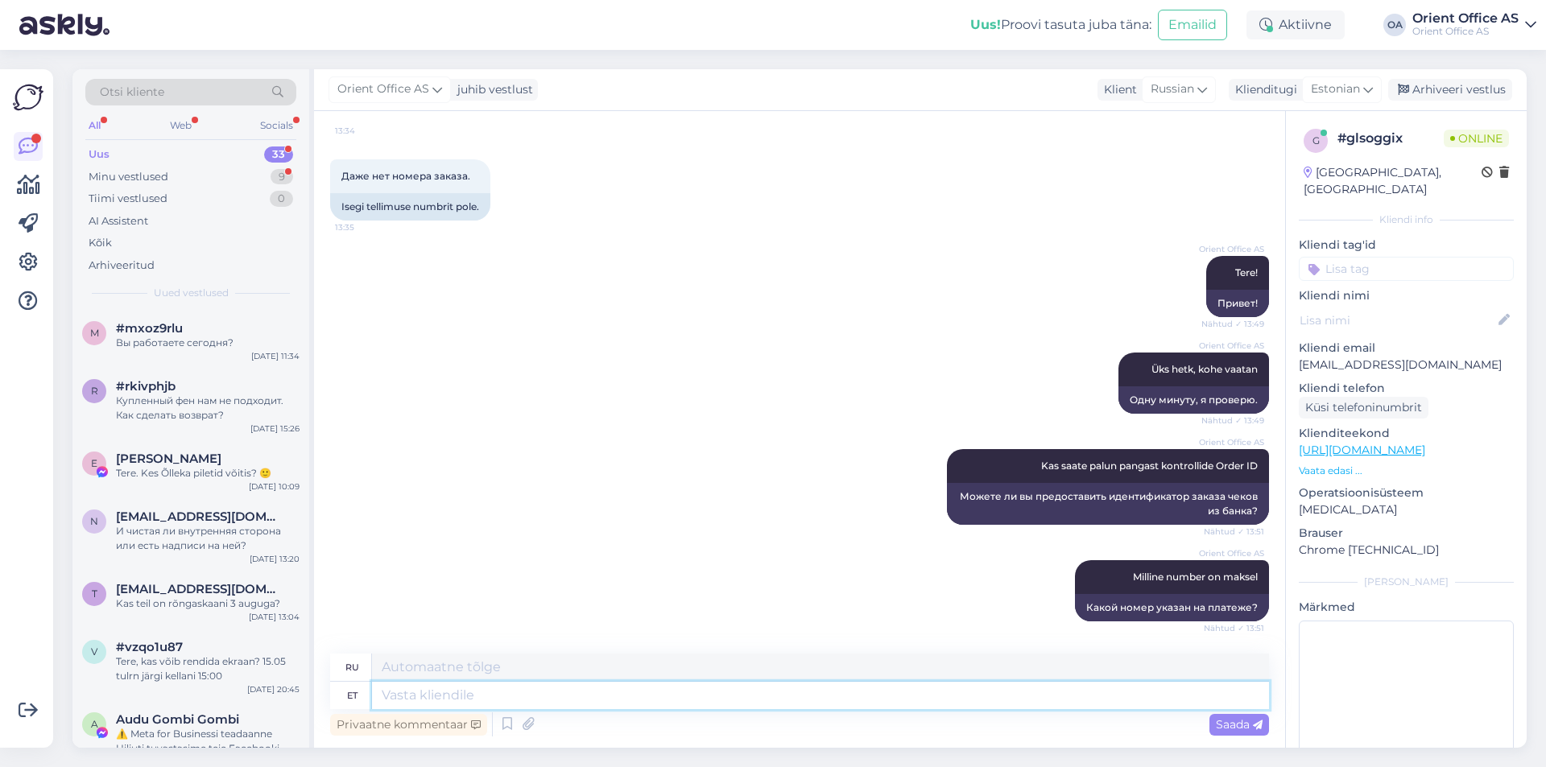
scroll to position [319, 0]
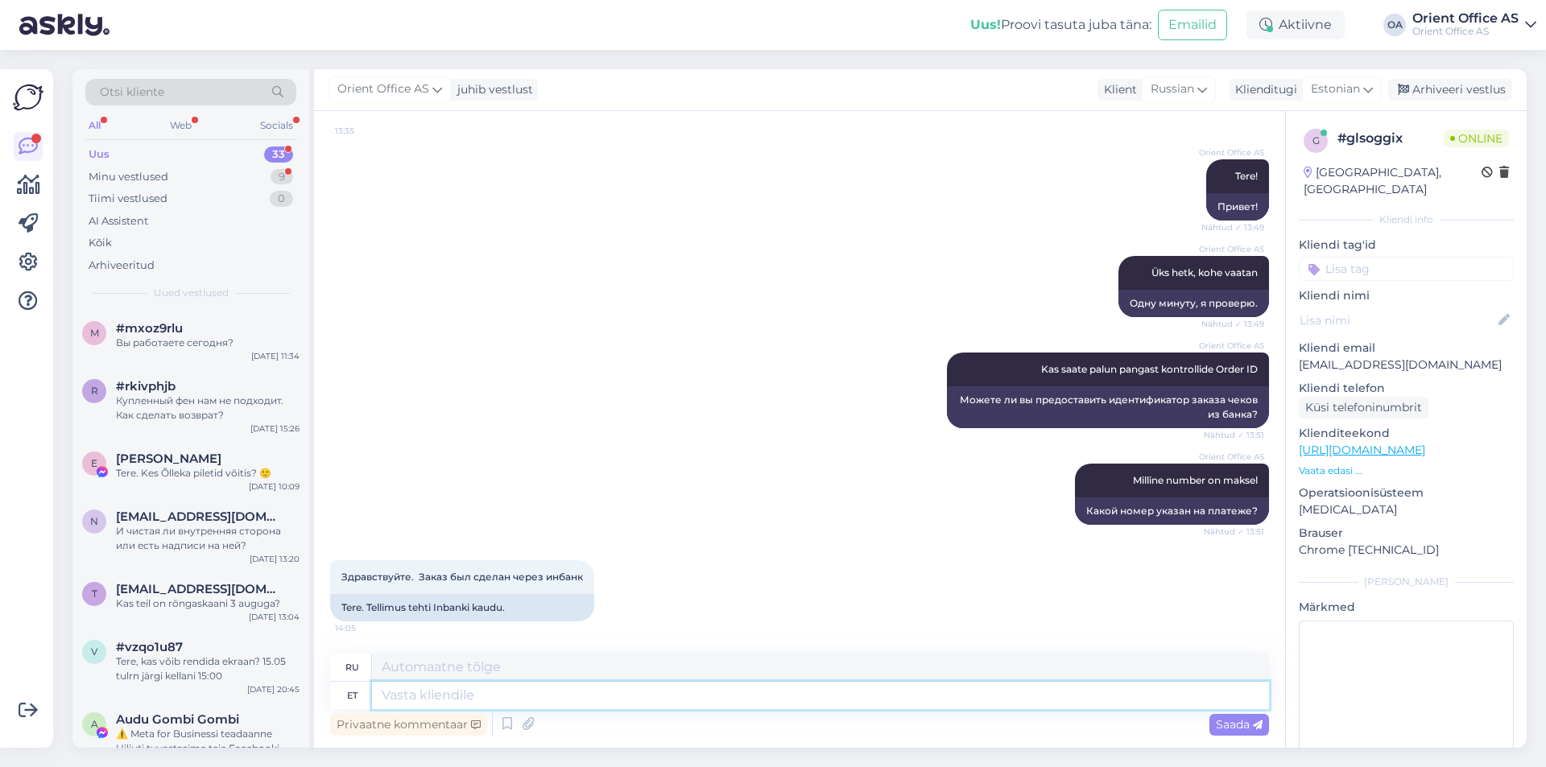
click at [449, 700] on textarea at bounding box center [820, 695] width 897 height 27
click at [502, 700] on textarea at bounding box center [820, 695] width 897 height 27
type textarea "Kuidas on"
type textarea "Как"
type textarea "Kuidas on"
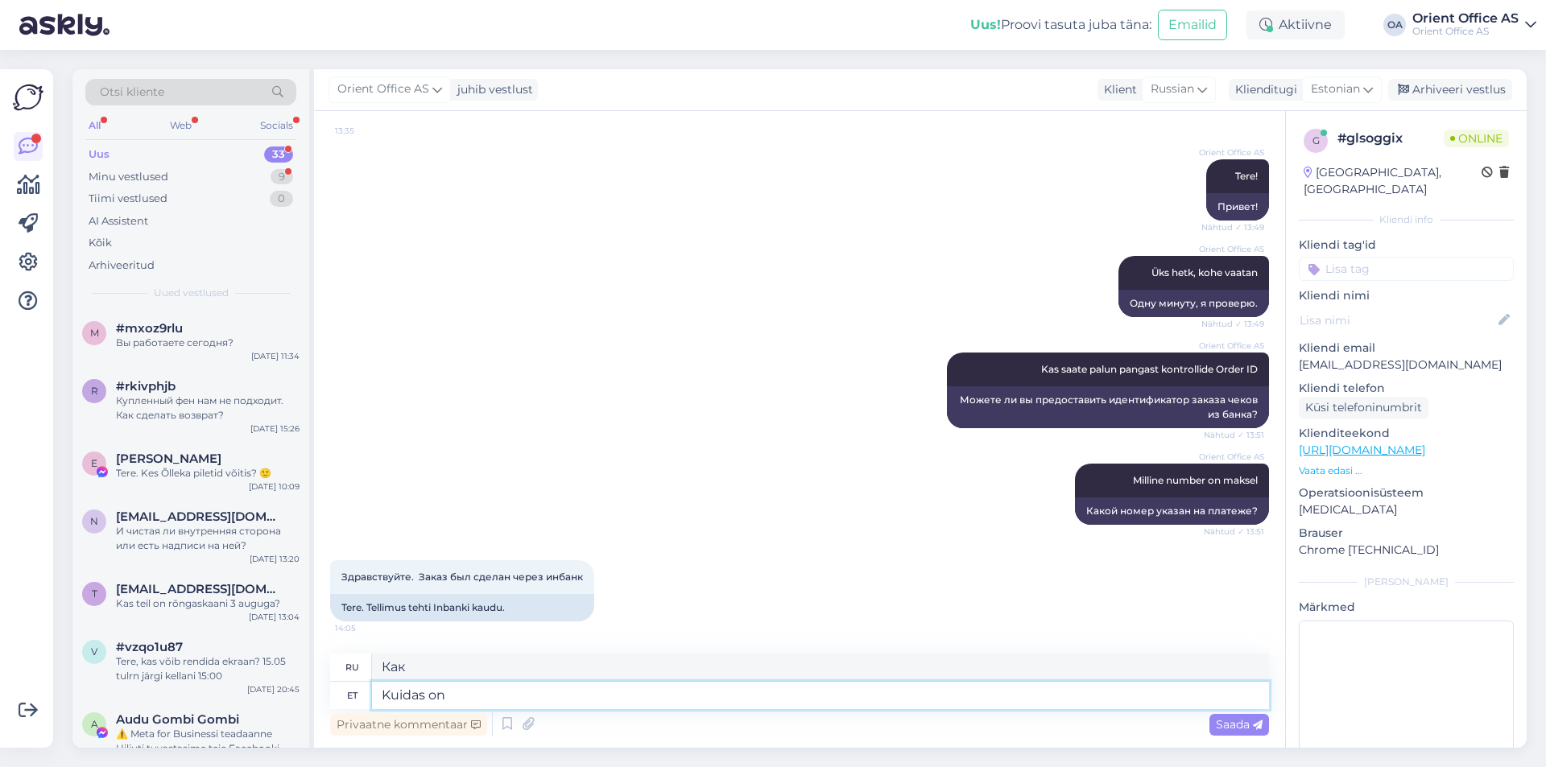
type textarea "Как вы?"
type textarea "Kuidas on email"
type textarea "Как дела с электронной почтой?"
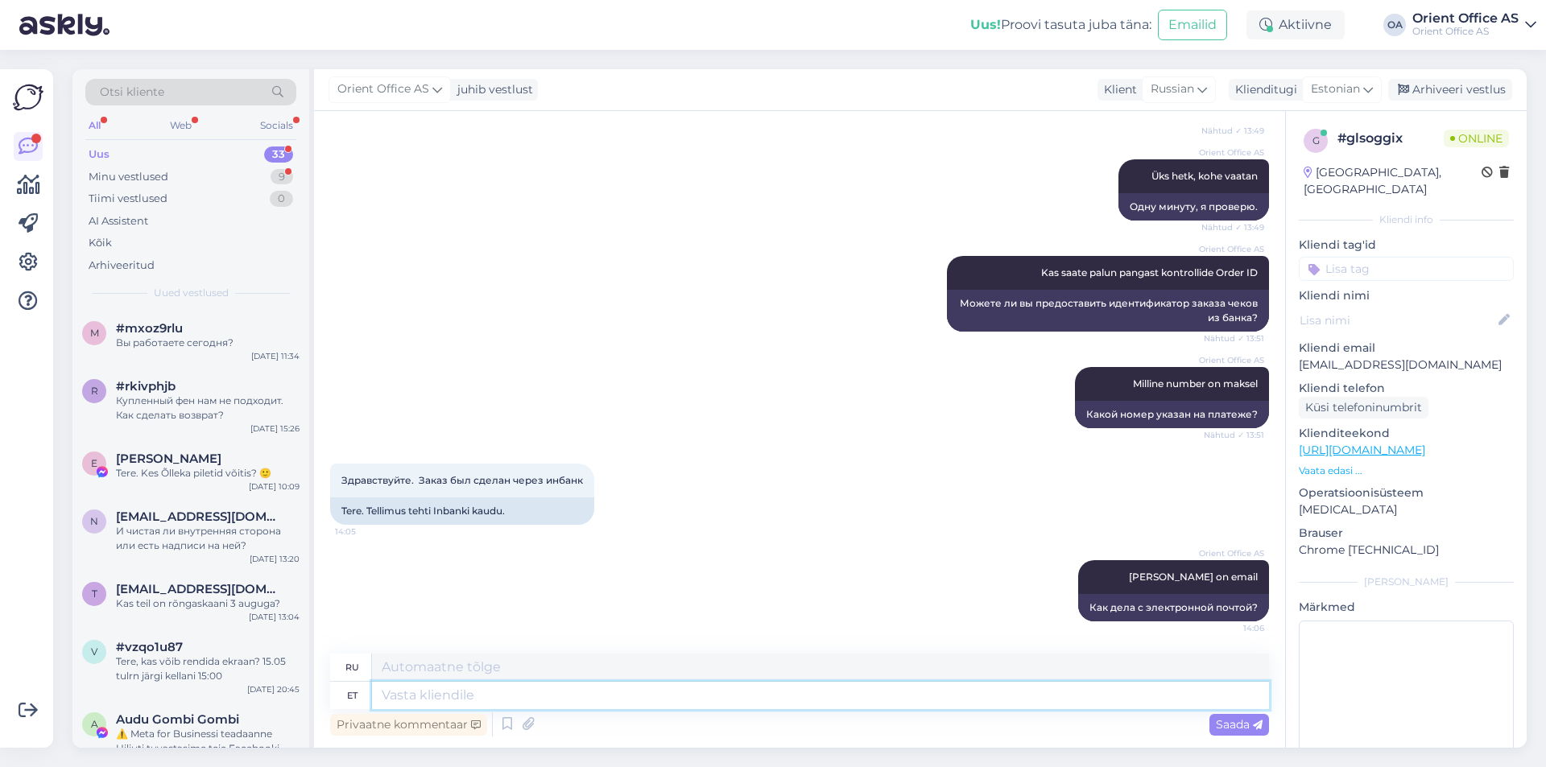
click at [575, 693] on textarea at bounding box center [820, 695] width 897 height 27
type textarea "Millega tell"
type textarea "С чем"
type textarea "Millega tellimuse v"
type textarea "Каков порядок?"
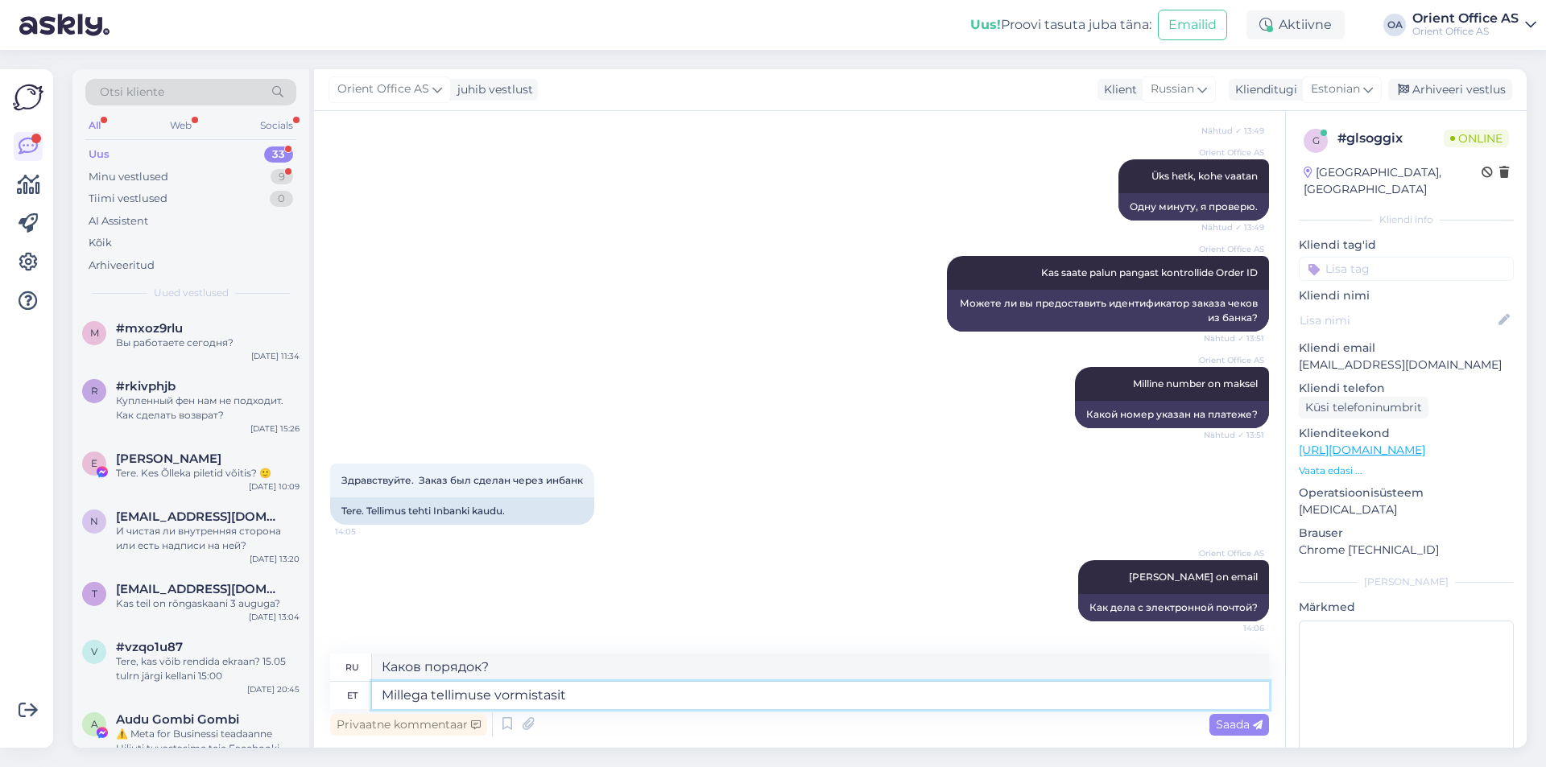
type textarea "Millega tellimuse vormistasite"
type textarea "Что вы использовали для оформления заказа?"
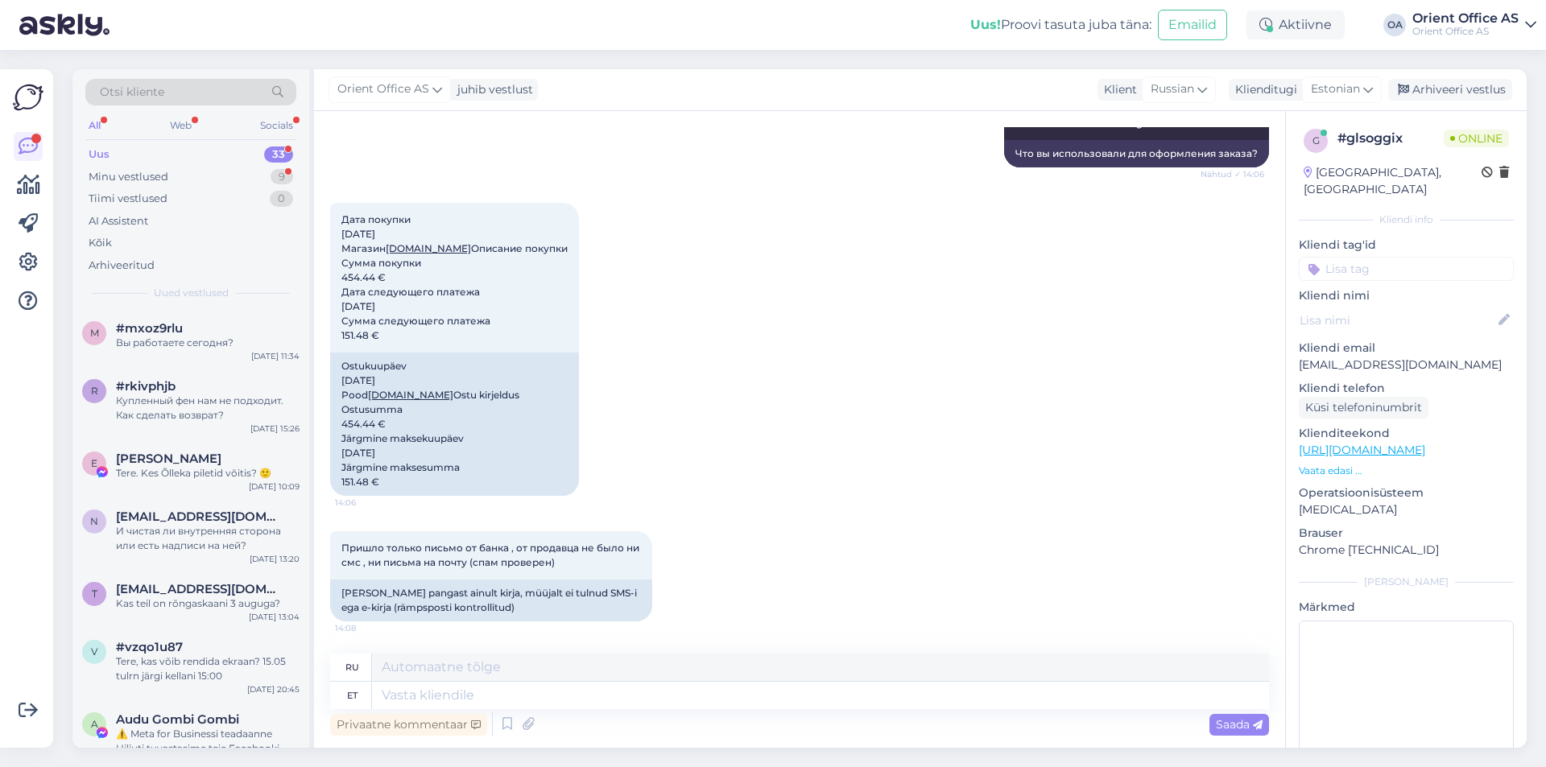
scroll to position [1024, 0]
click at [426, 702] on textarea at bounding box center [820, 695] width 897 height 27
type textarea "Kuidas o"
type textarea "Как"
type textarea "Kuidas on ti"
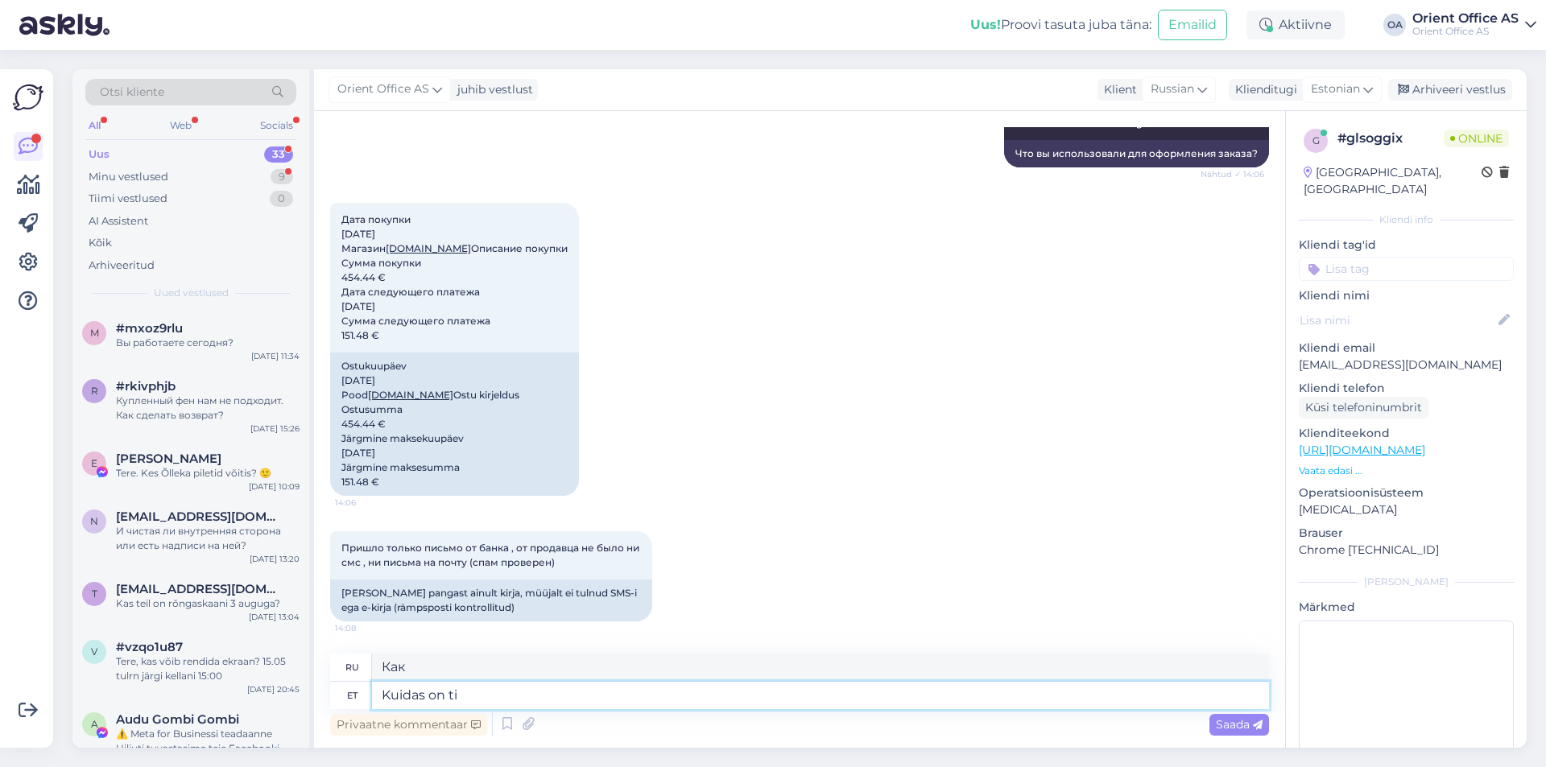
type textarea "Как вы?"
type textarea "Kuidas on teie email"
type textarea "Как поживает ваша электронная почта?"
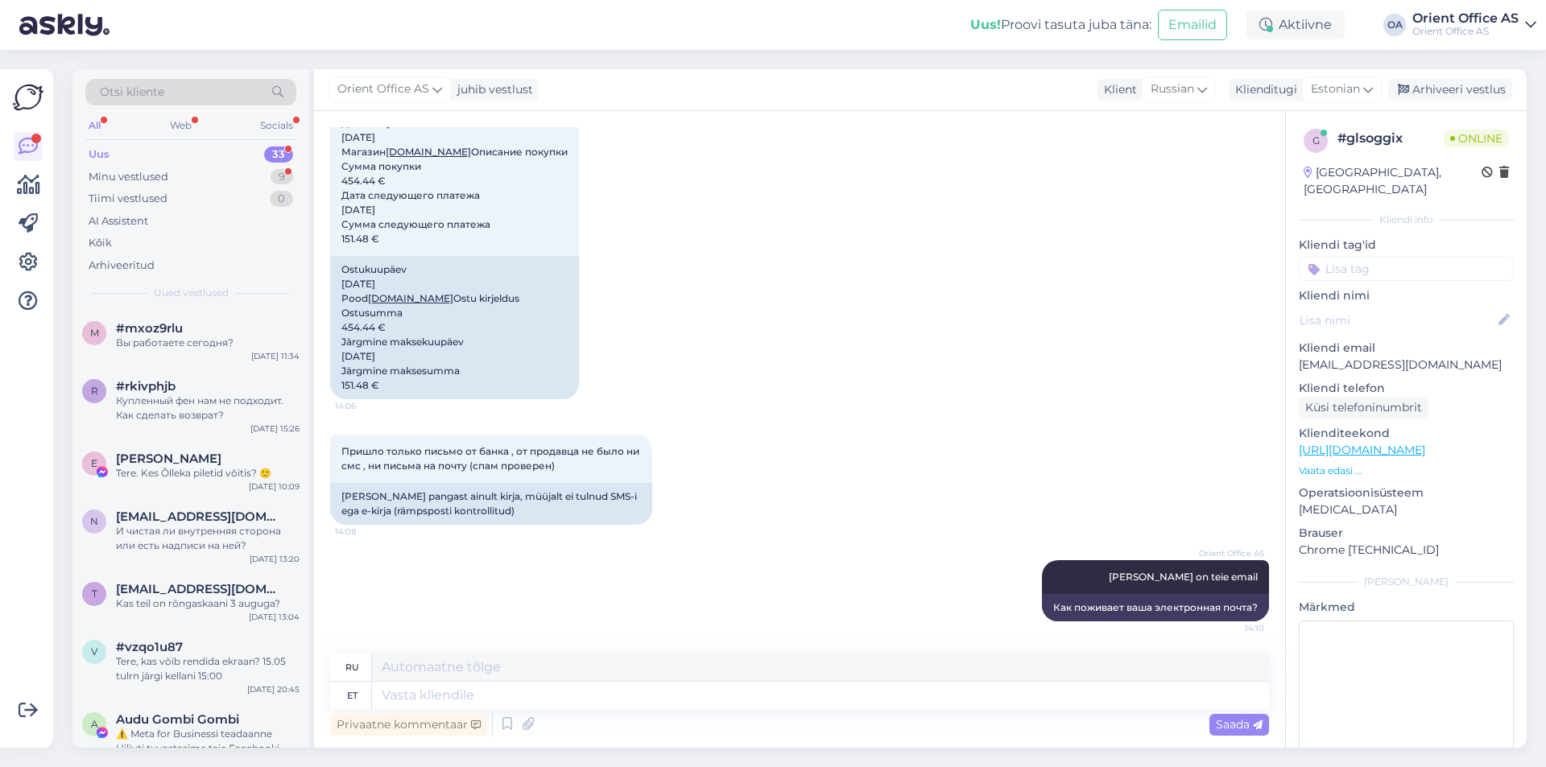
scroll to position [1121, 0]
drag, startPoint x: 1378, startPoint y: 349, endPoint x: 1285, endPoint y: 349, distance: 93.4
click at [1285, 349] on div "g # glsoggix Online Estonia, Tallinn Kliendi info Kliendi tag'id Kliendi nimi K…" at bounding box center [1405, 429] width 241 height 637
copy p "iljinaa@bk.ru"
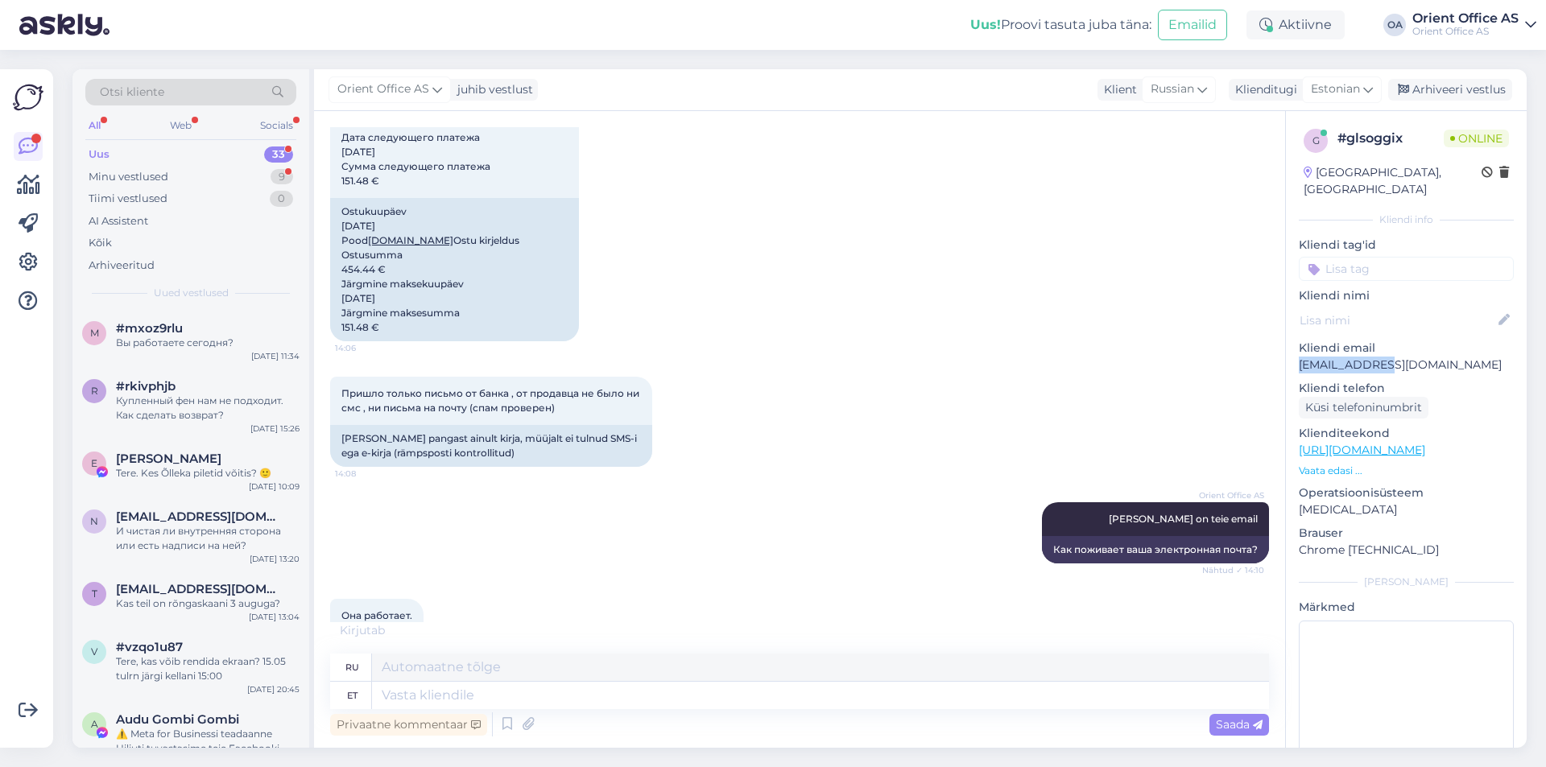
scroll to position [1234, 0]
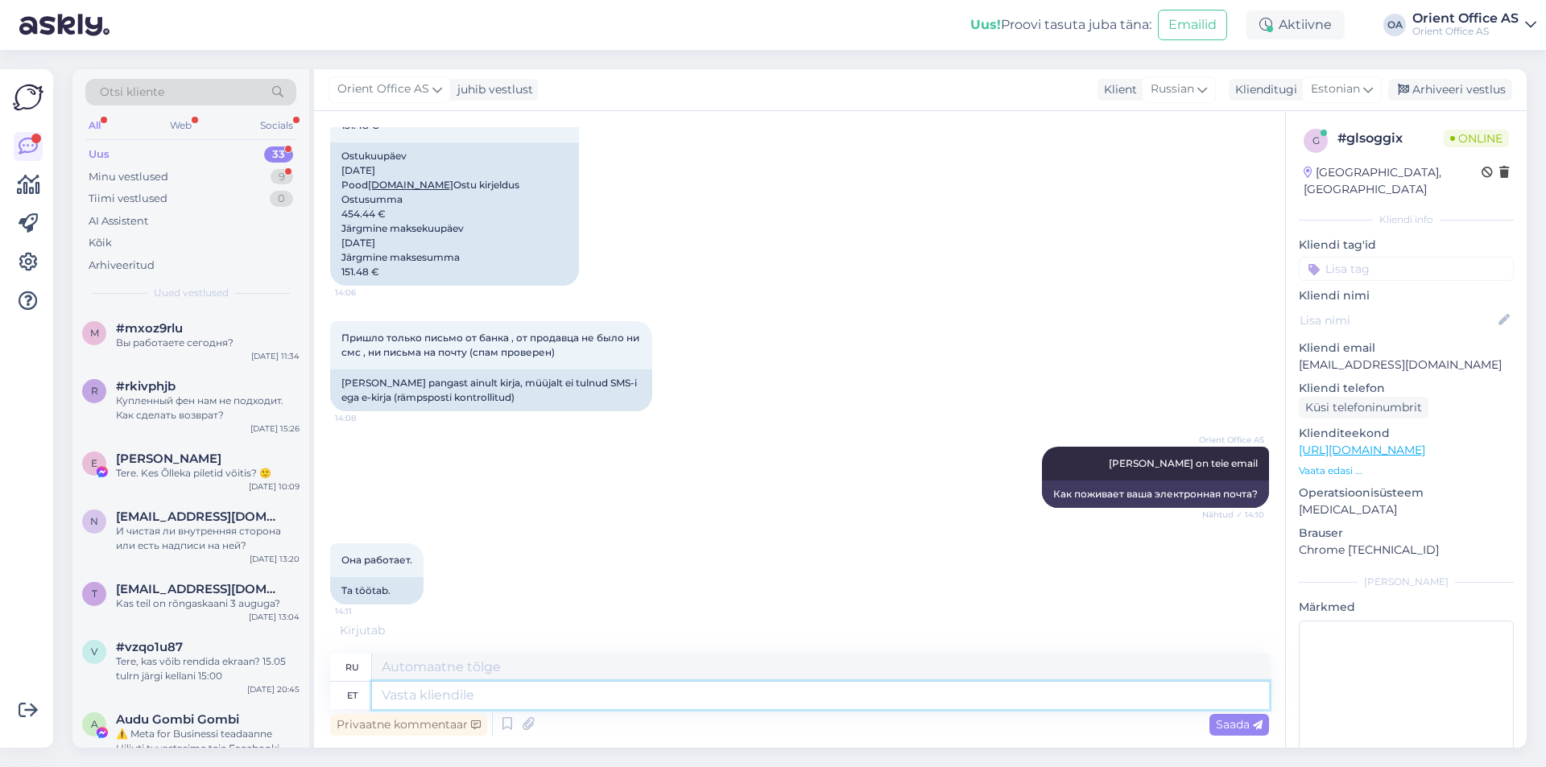
click at [423, 688] on textarea at bounding box center [820, 695] width 897 height 27
type textarea "?"
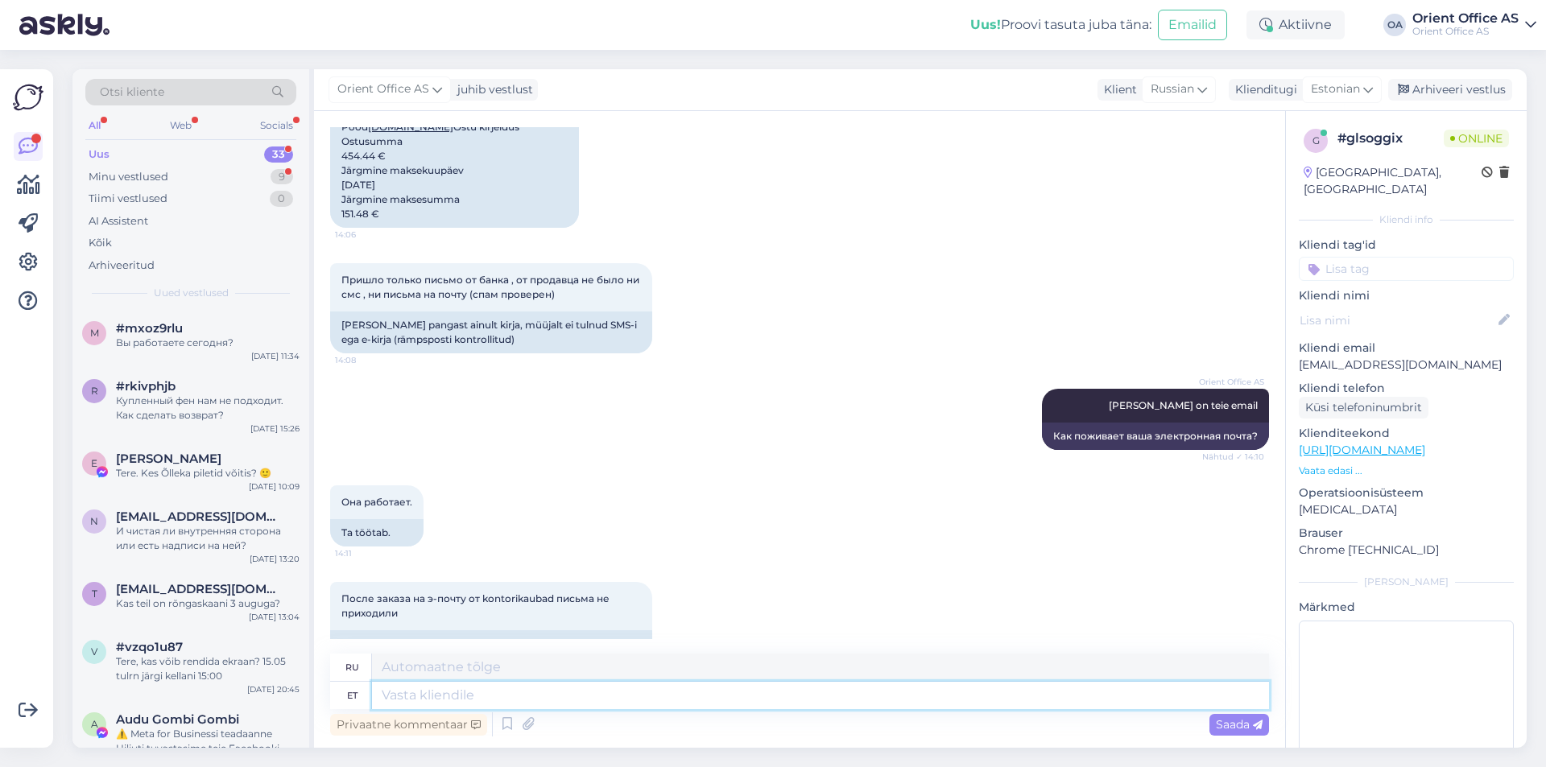
scroll to position [1343, 0]
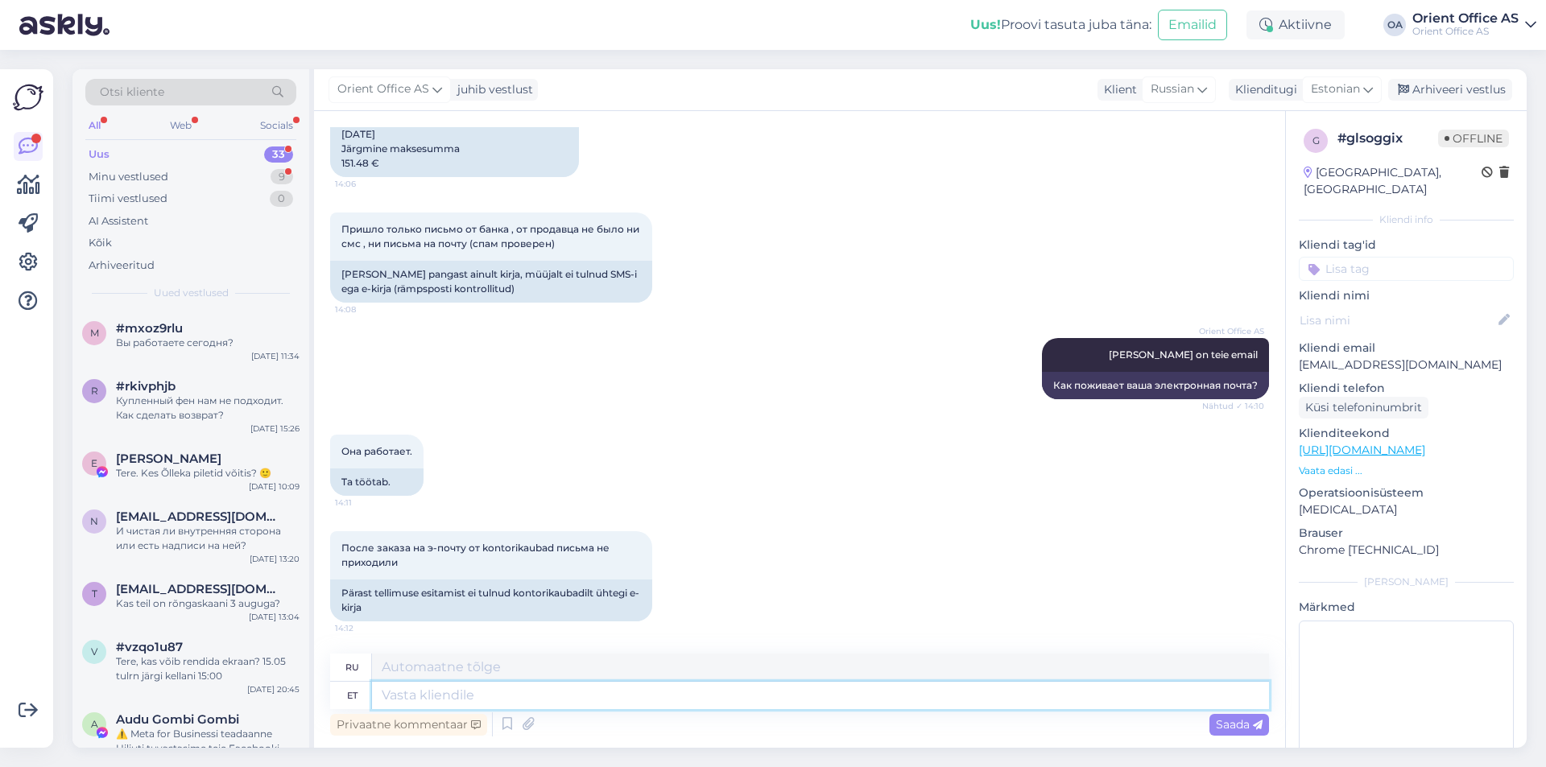
click at [459, 704] on textarea at bounding box center [820, 695] width 897 height 27
type textarea "Kontrollige o"
type textarea "Проверять"
type textarea "Kontrollige oma e"
type textarea "Проверьте свой"
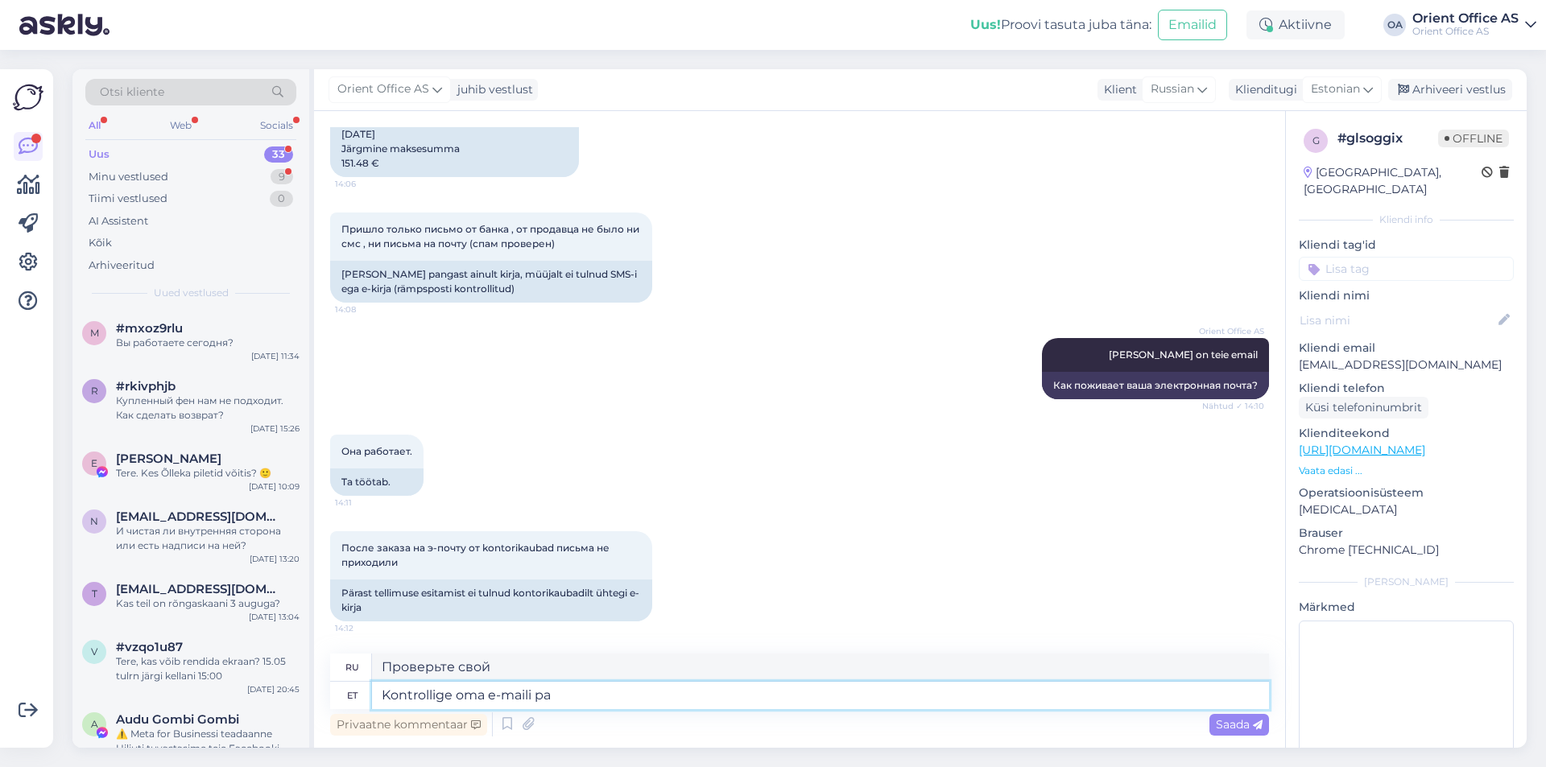
type textarea "Kontrollige oma e-maili pal"
type textarea "Проверьте свою электронную почту."
type textarea "Kontrollige oma e-maili palun"
type textarea "Пожалуйста, проверьте свою электронную почту."
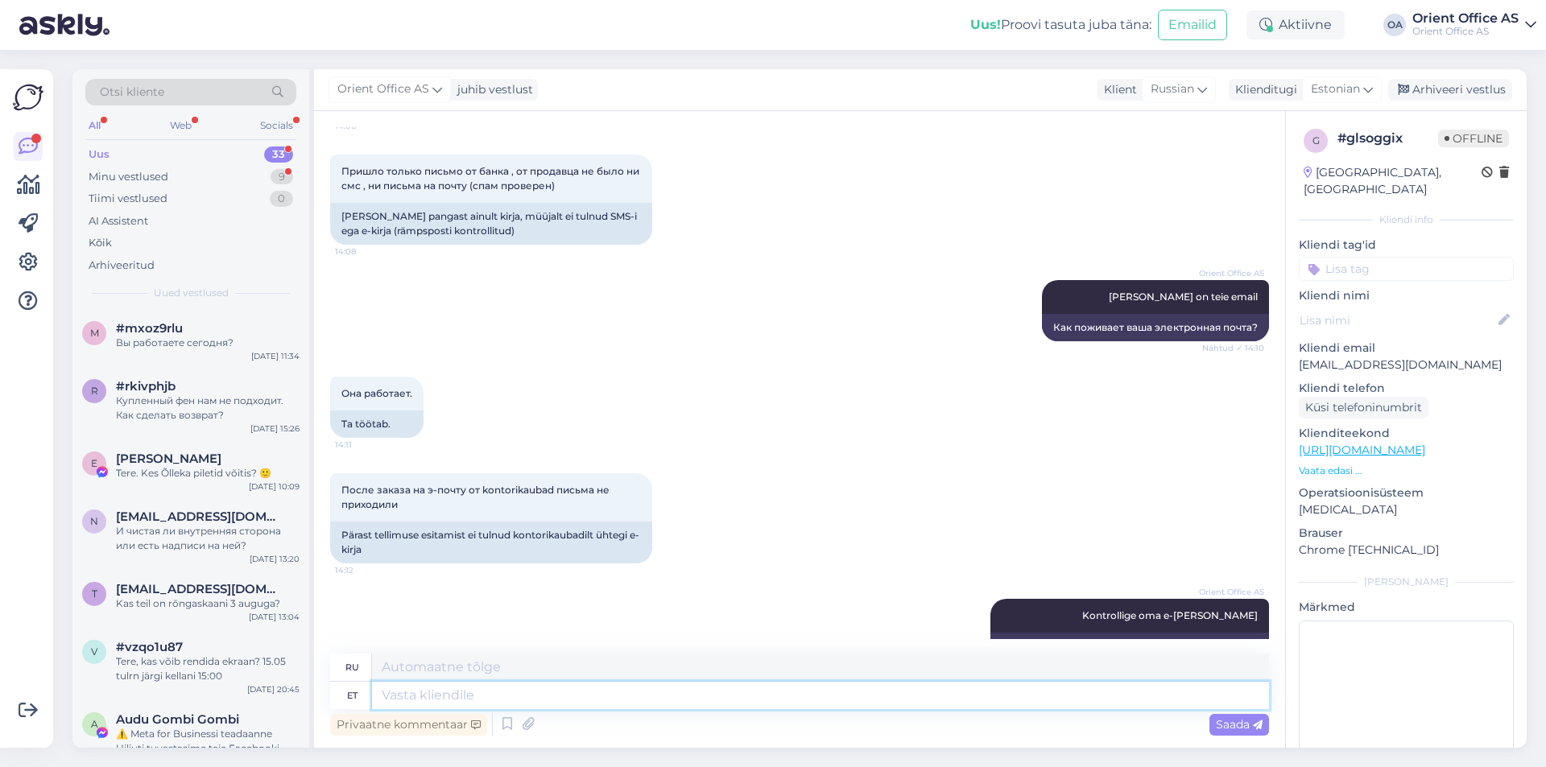
scroll to position [1439, 0]
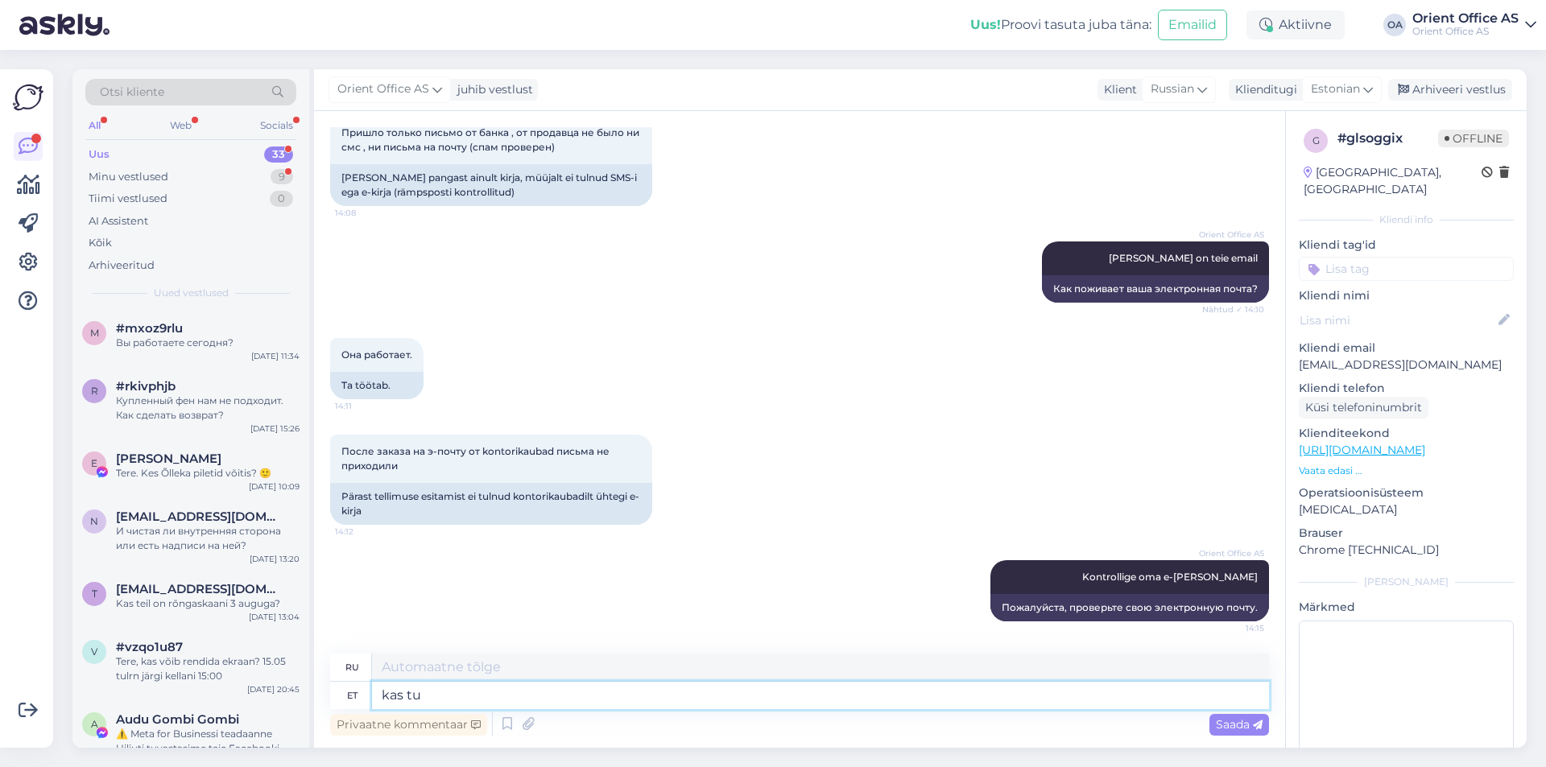
type textarea "kas tul"
type textarea "ли"
type textarea "kas tuli"
type textarea "ты пришел?"
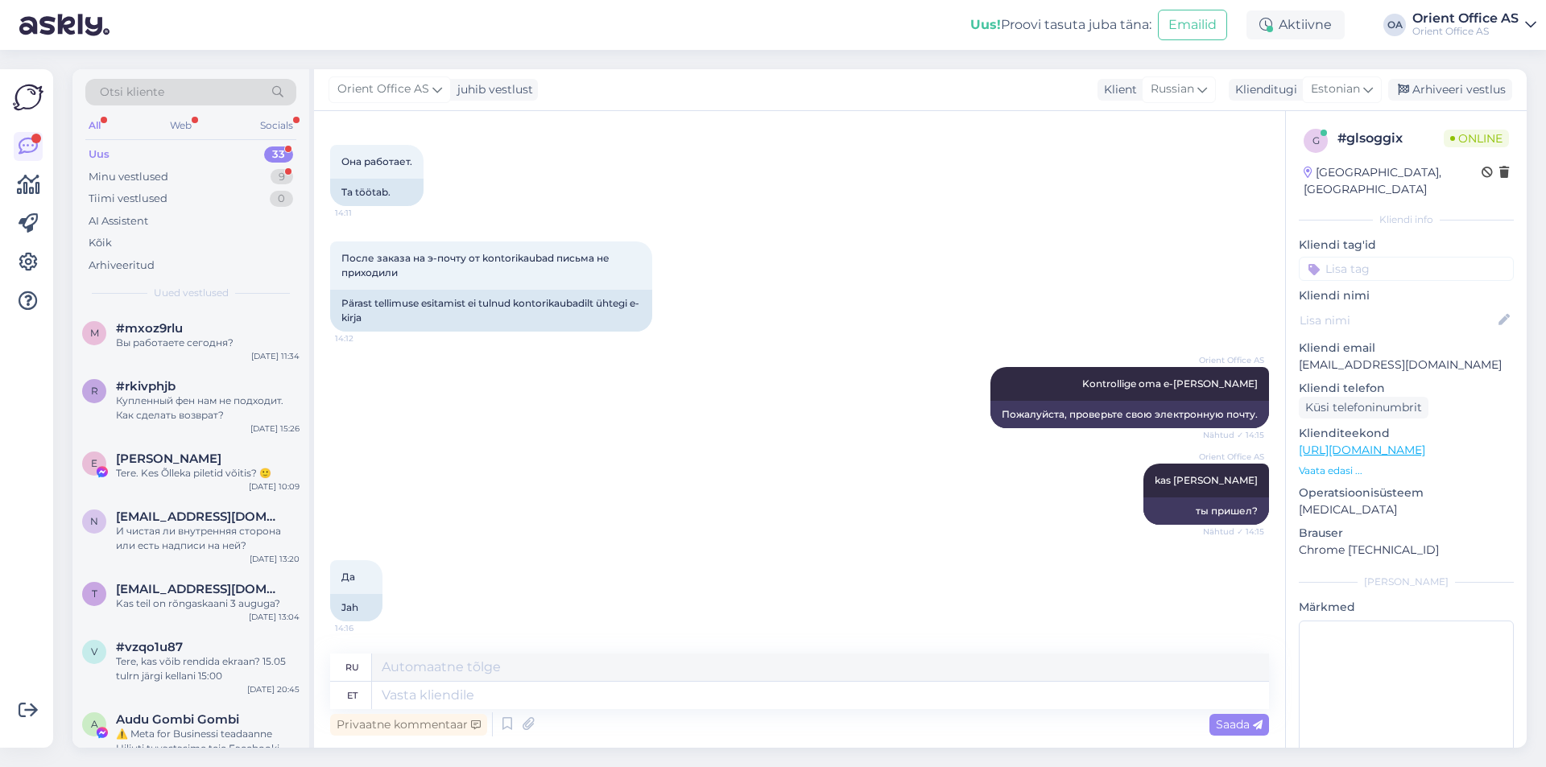
scroll to position [1729, 0]
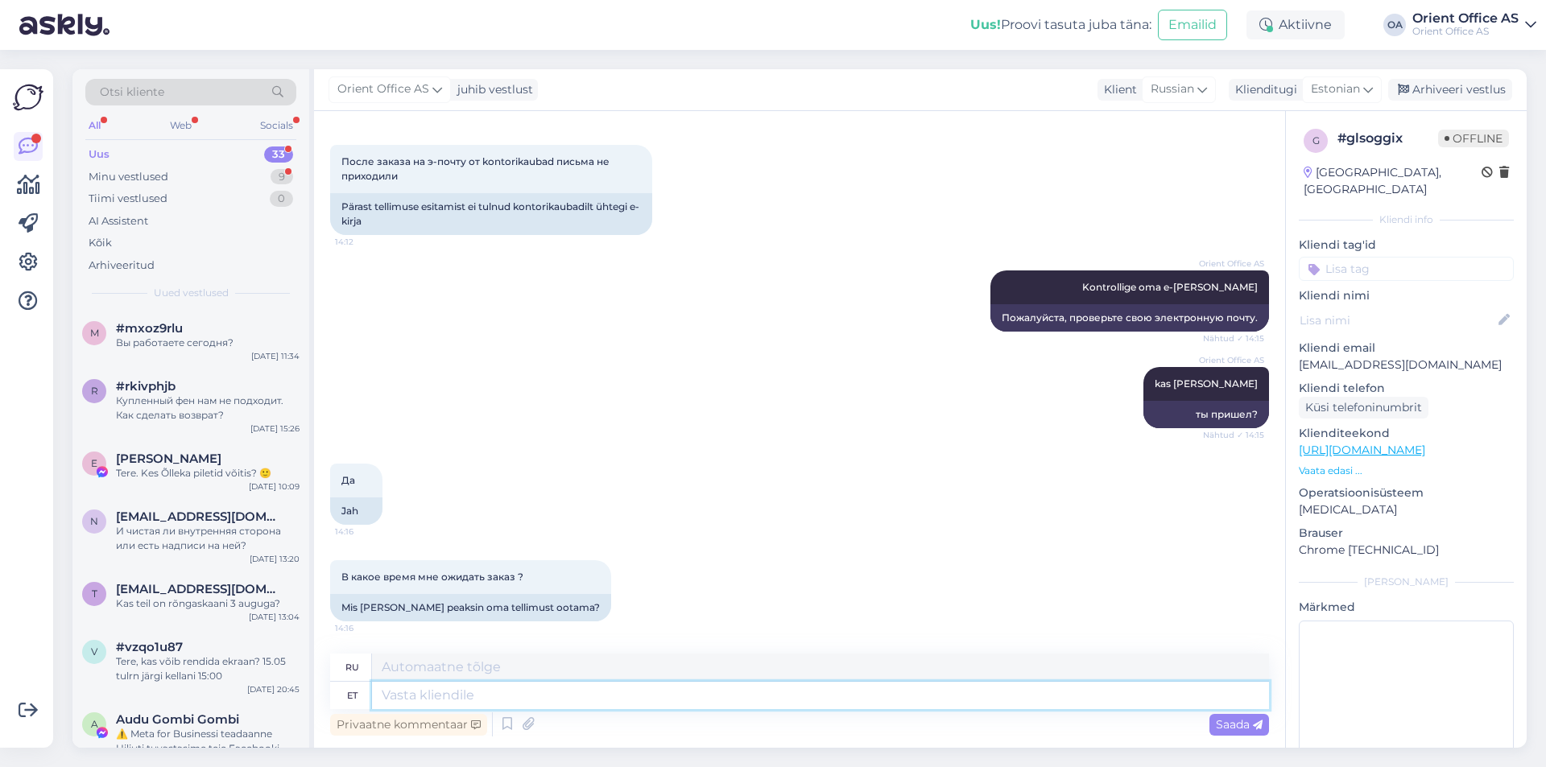
click at [452, 709] on div "ru et Privaatne kommentaar Saada" at bounding box center [799, 697] width 939 height 86
type textarea "Mõned ü"
type textarea "Некоторый"
type textarea "Paar päe"
type textarea "Пара"
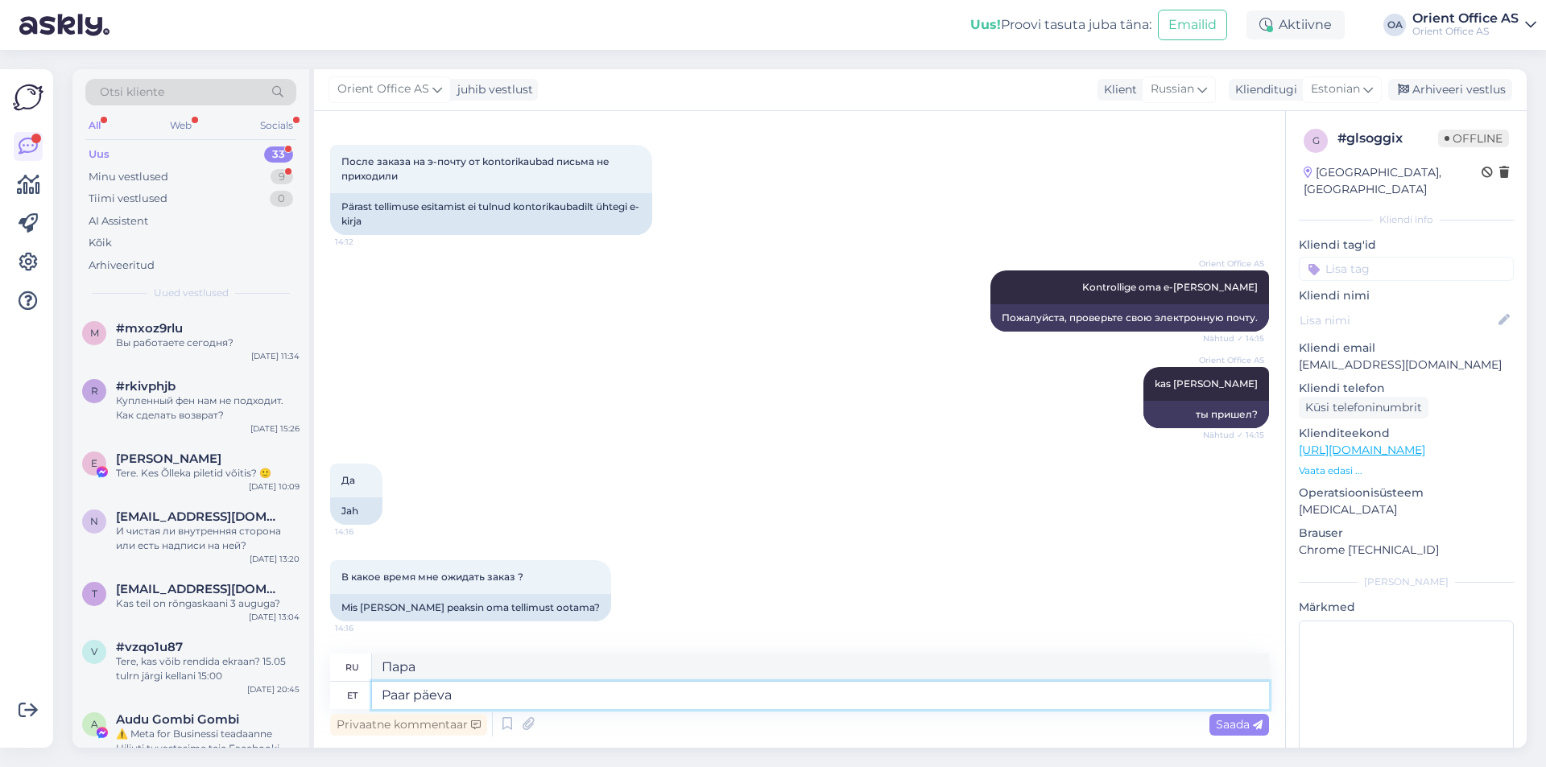
type textarea "Paar päeva l"
type textarea "Несколько дней"
type textarea "Paar päeva läheb a"
type textarea "Проходит несколько дней."
type textarea "Paar päeva läheb aega"
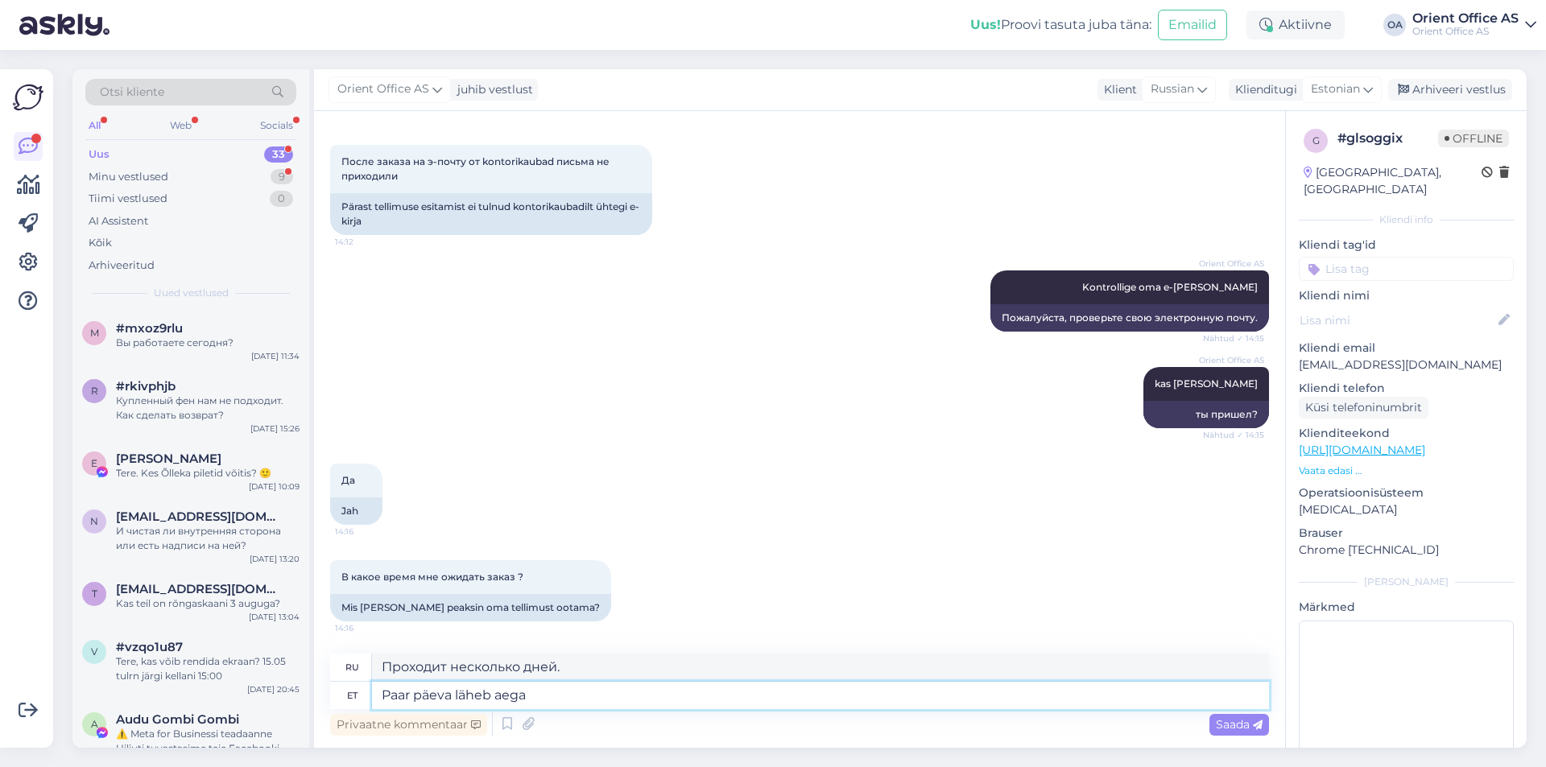
type textarea "Это займет несколько дней."
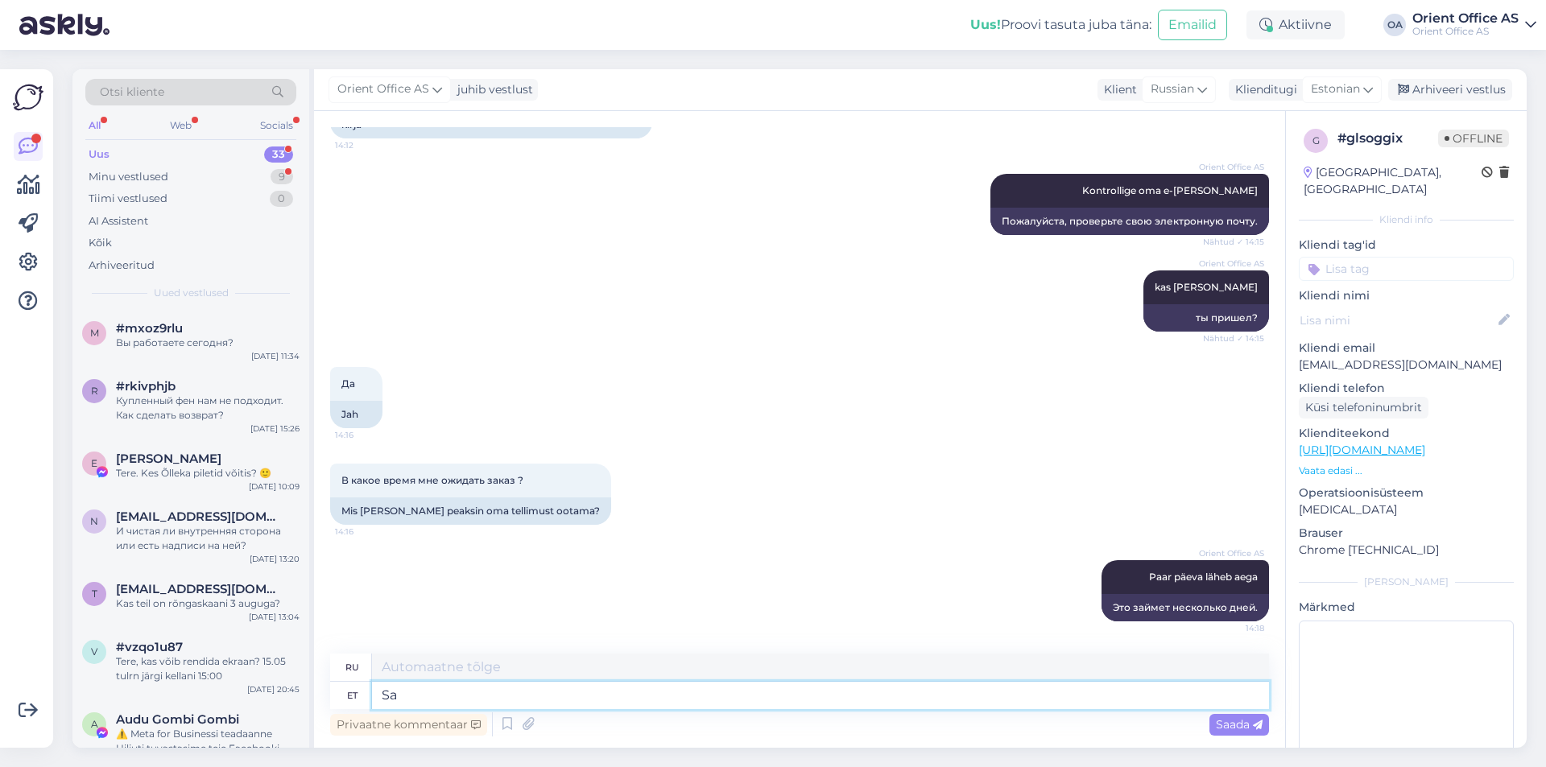
type textarea "S"
type textarea "Teile tu"
type textarea "Для тебя"
type textarea "Teile tule ga"
type textarea "Пришел к вам."
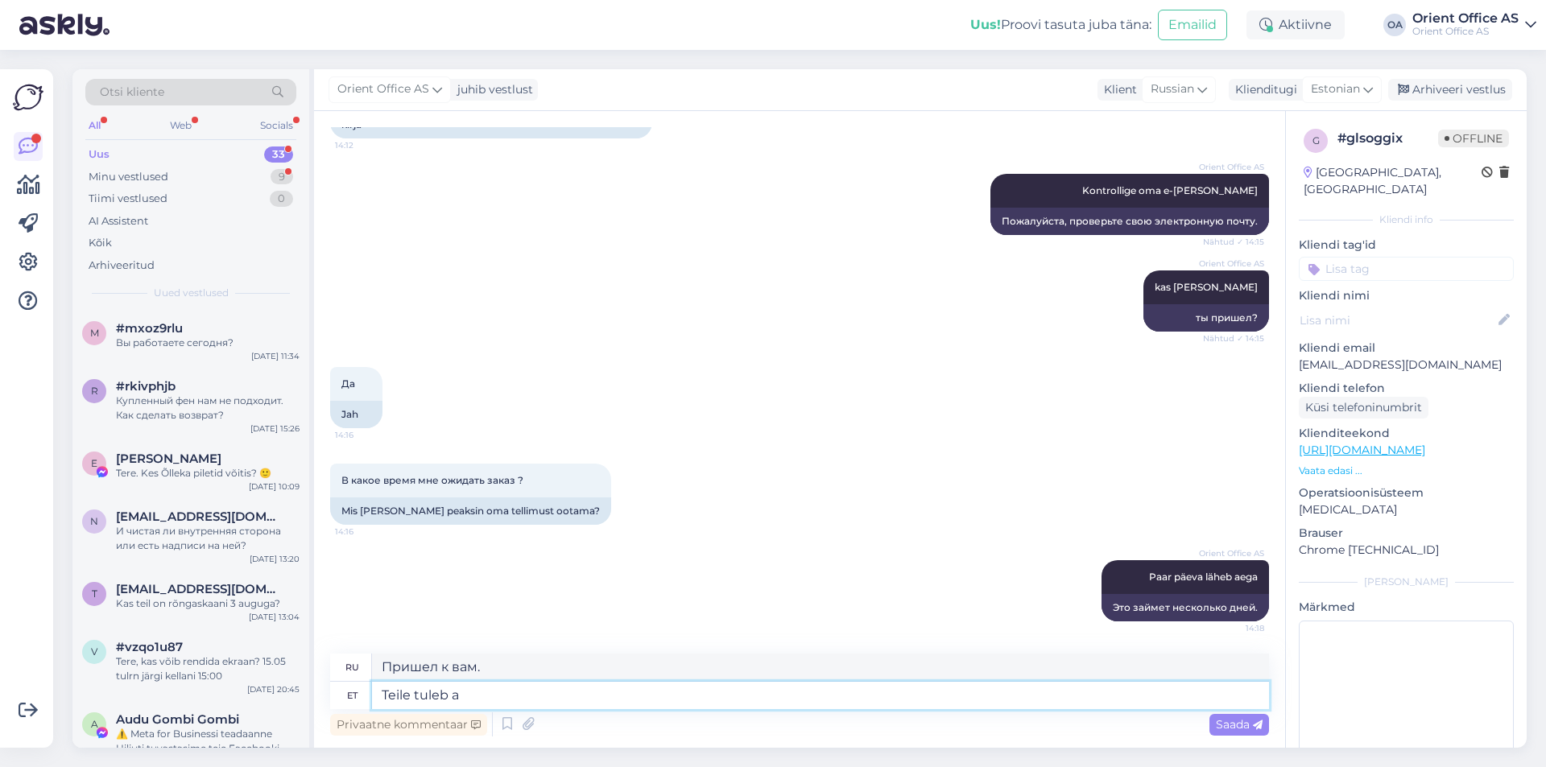
type textarea "Teile tuleb au"
type textarea "Вам понадобится"
type textarea "Teile tuleb automaatne tea"
type textarea "Вы получите автоматическую"
type textarea "Teile tuleb automaatne teavitus ku"
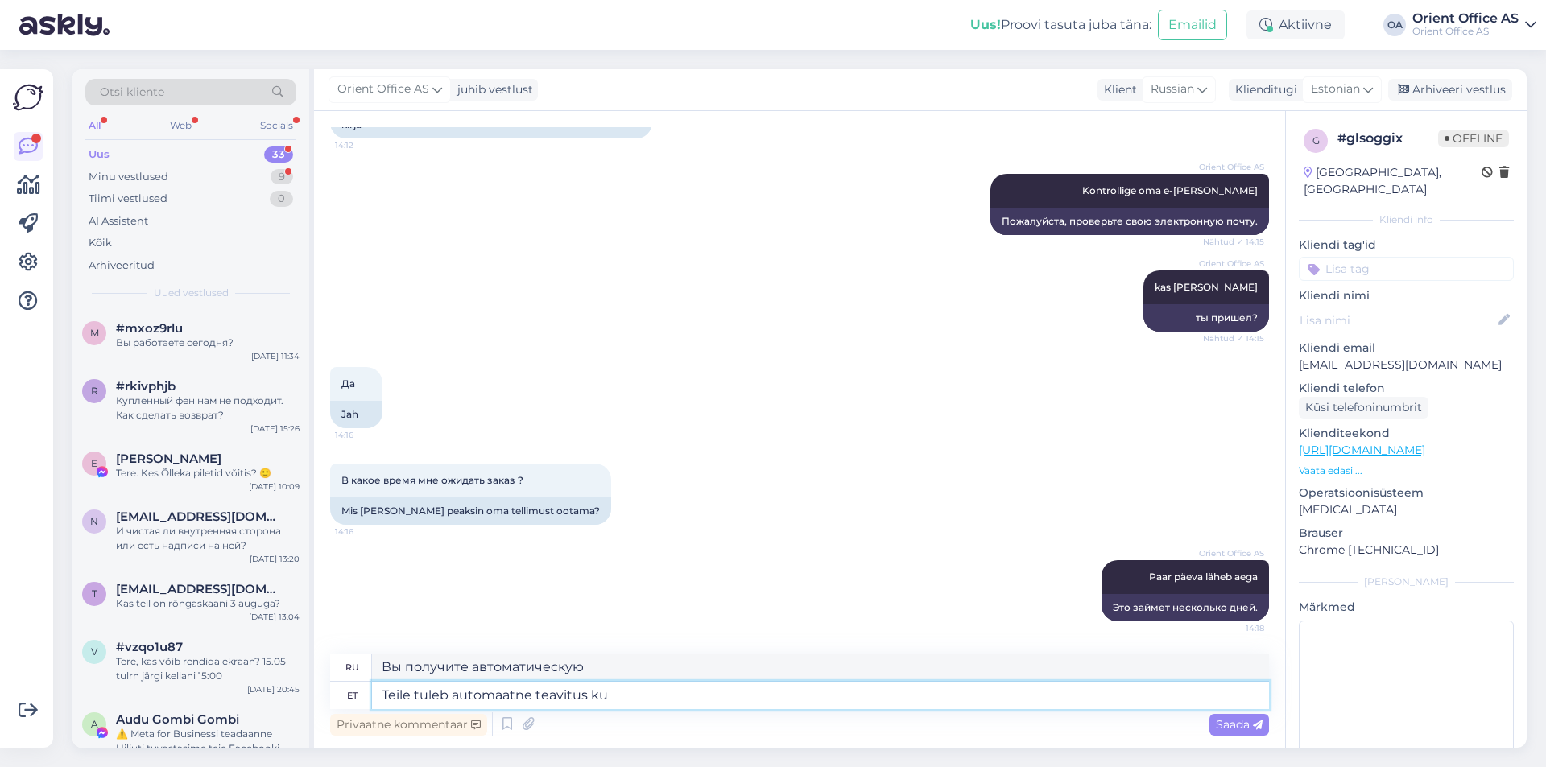
type textarea "Вы получите автоматическое уведомление."
type textarea "Teile tuleb automaatne teavitus kui ka"
type textarea "Вы получите автоматическое уведомление, когда"
type textarea "Teile tuleb automaatne teavitus kui kaup o"
type textarea "Вы получите автоматическое уведомление, когда товар будет готов."
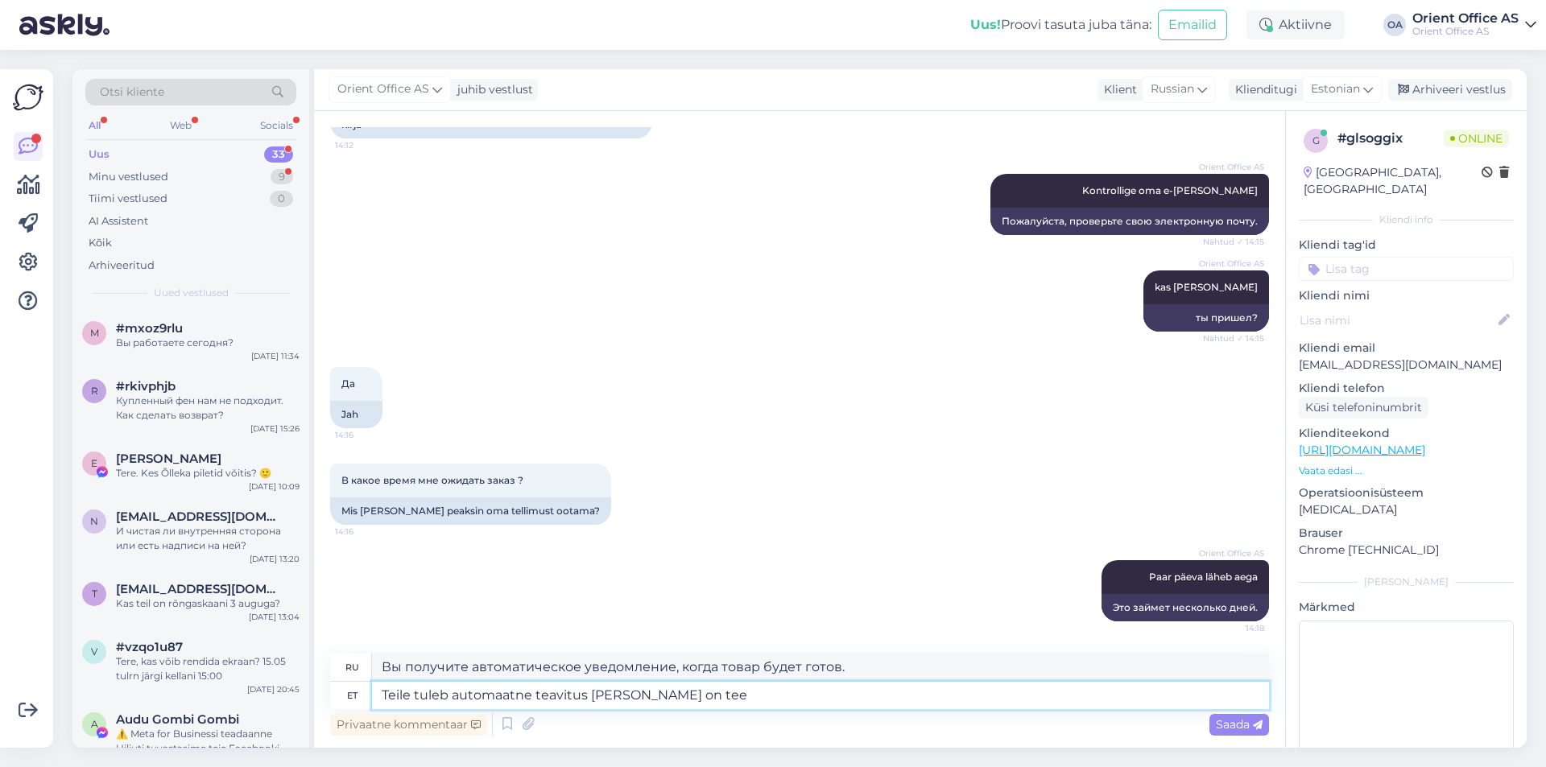
type textarea "Teile tuleb automaatne teavitus kui kaup on teel"
type textarea "Вы получите автоматическое уведомление, когда товар будет в пути."
